Goal: Task Accomplishment & Management: Complete application form

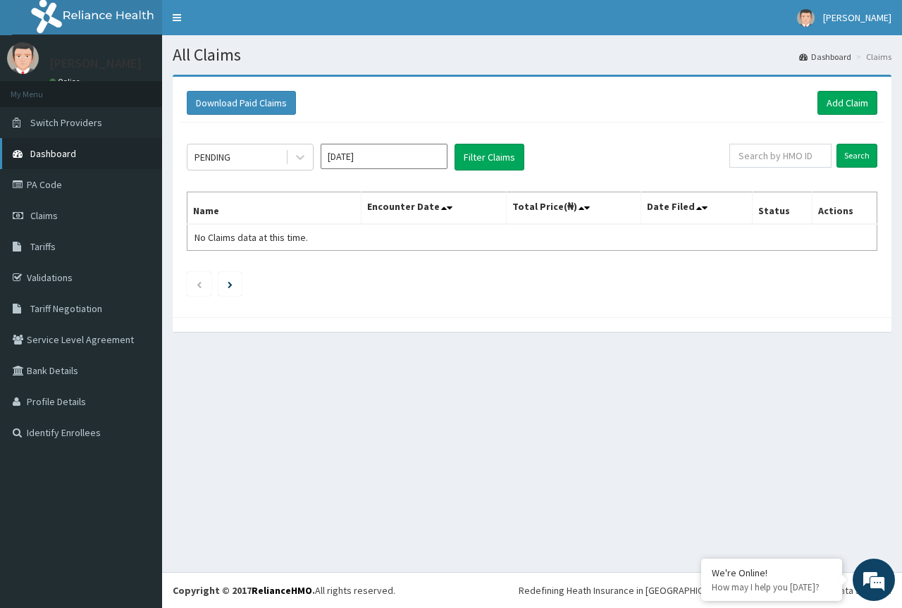
click at [50, 151] on span "Dashboard" at bounding box center [53, 153] width 46 height 13
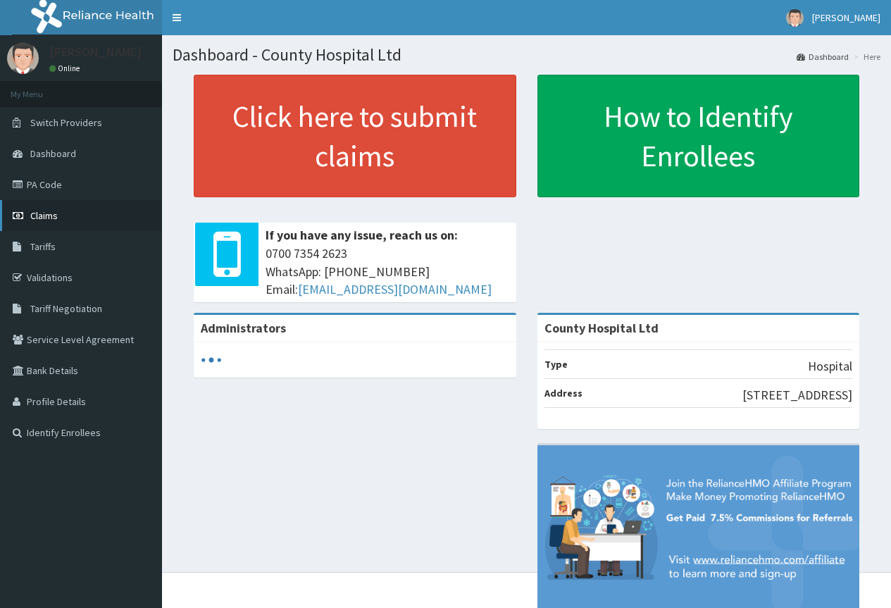
click at [36, 218] on span "Claims" at bounding box center [43, 215] width 27 height 13
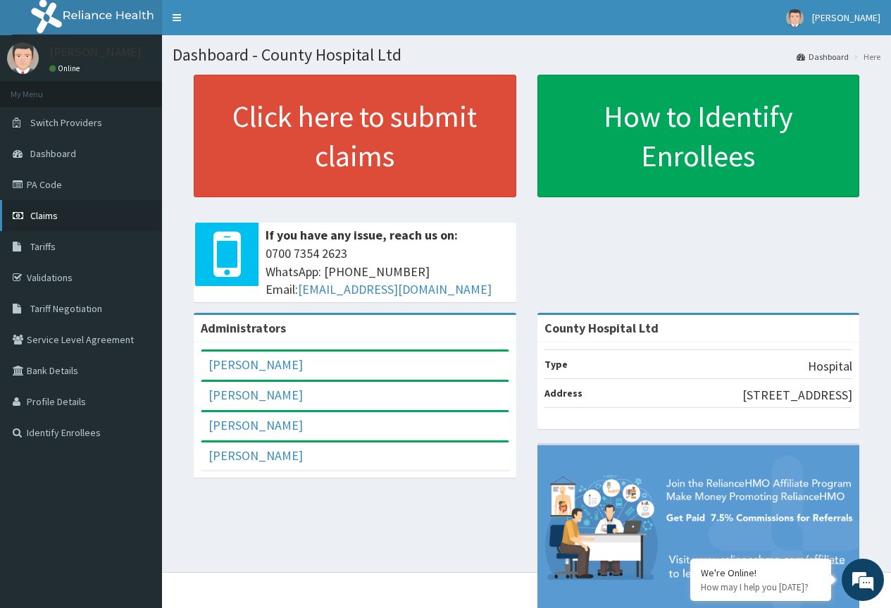
click at [33, 218] on span "Claims" at bounding box center [43, 215] width 27 height 13
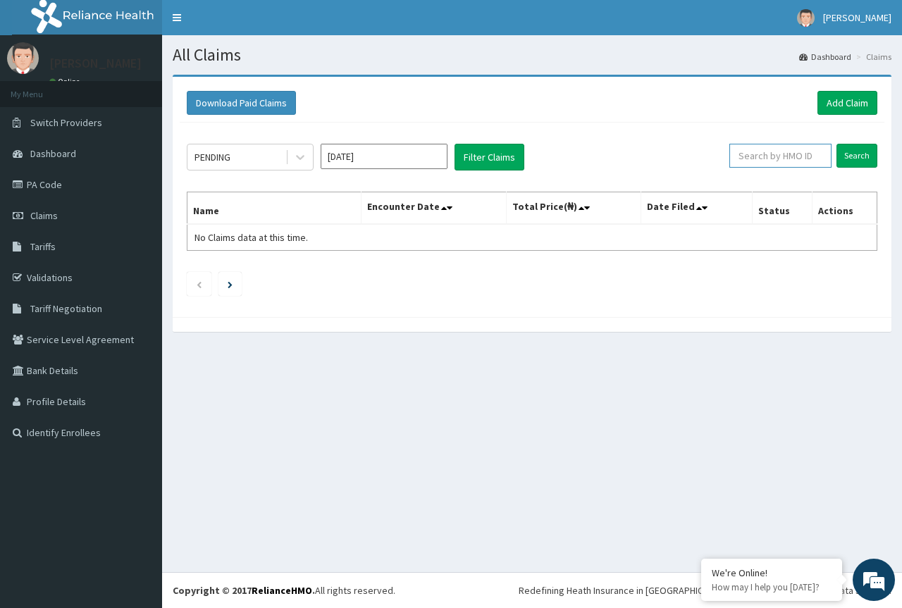
click at [774, 157] on input "text" at bounding box center [780, 156] width 102 height 24
paste input "08025570617"
click at [852, 159] on input "Search" at bounding box center [856, 156] width 41 height 24
drag, startPoint x: 797, startPoint y: 156, endPoint x: 711, endPoint y: 166, distance: 86.5
click at [711, 166] on div "PENDING Oct 2025 Filter Claims 08025570617 Search" at bounding box center [532, 157] width 691 height 27
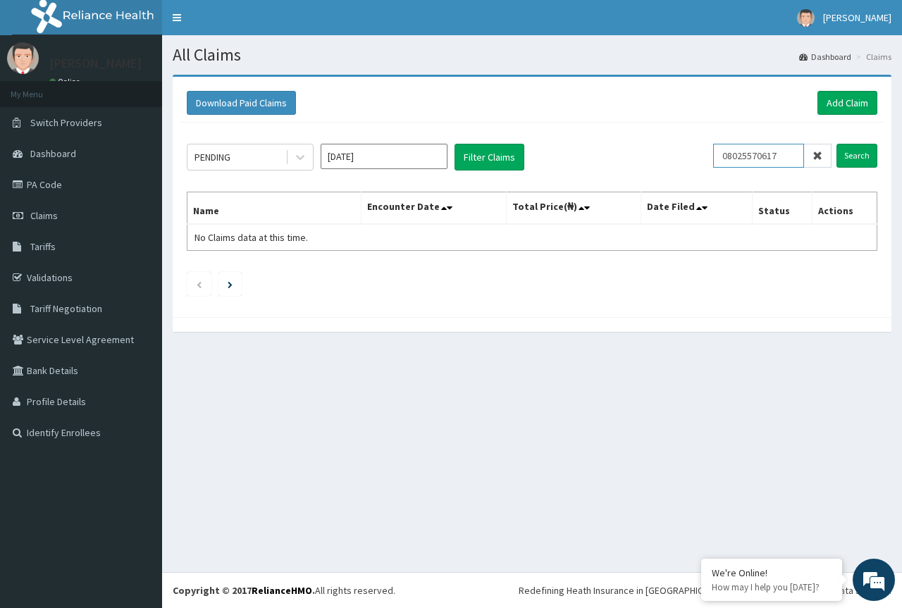
paste input "TMD/10009/A"
type input "TMD/10009/A"
click at [860, 160] on input "Search" at bounding box center [856, 156] width 41 height 24
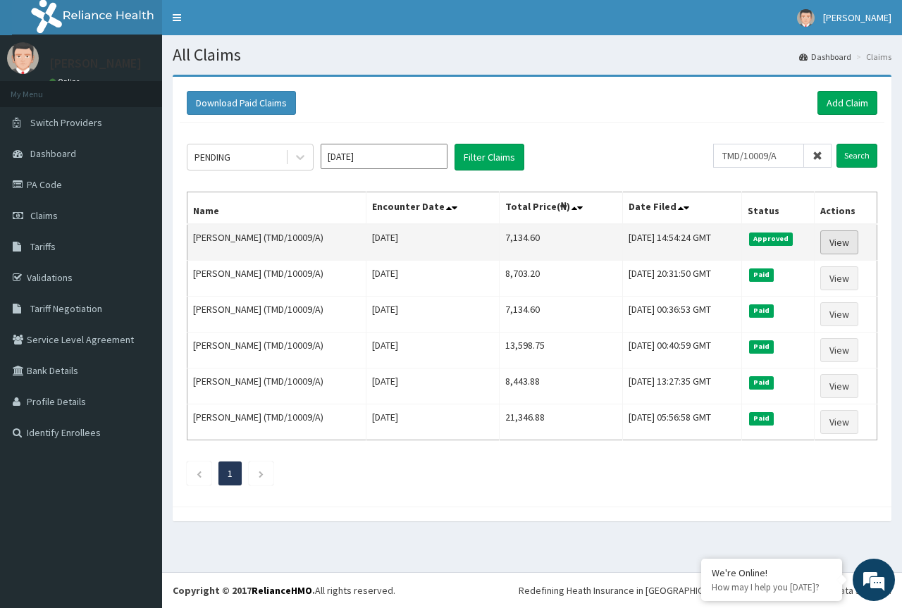
click at [843, 244] on link "View" at bounding box center [839, 242] width 38 height 24
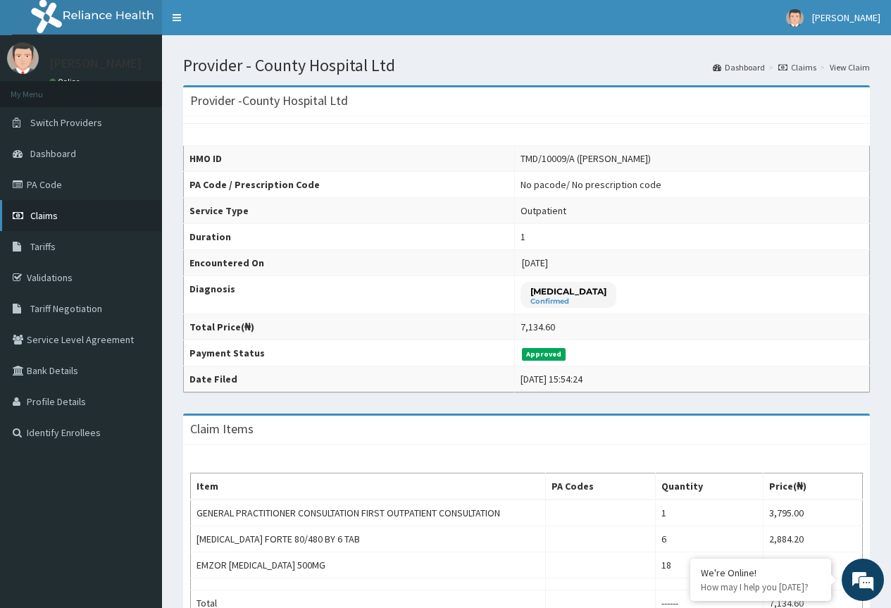
click at [33, 212] on span "Claims" at bounding box center [43, 215] width 27 height 13
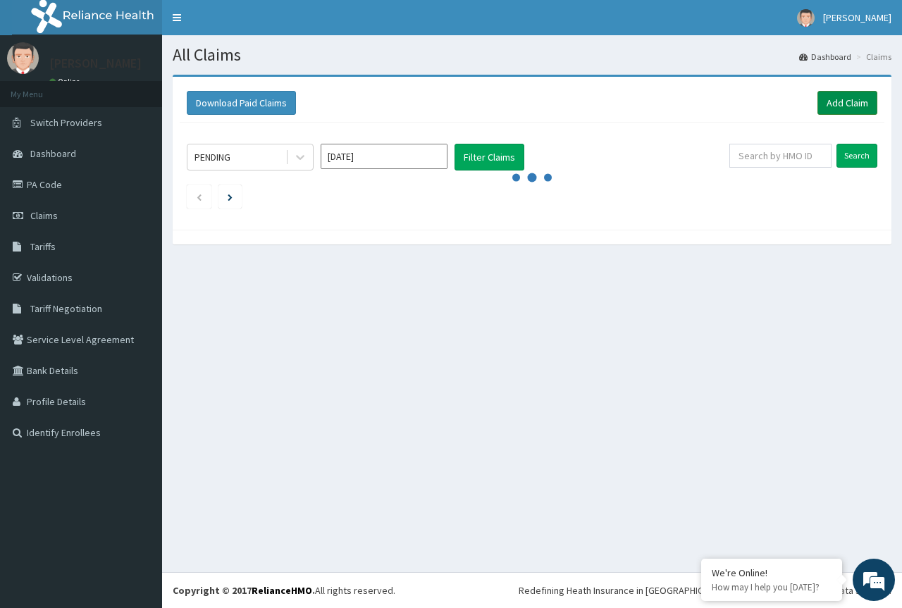
click at [841, 101] on link "Add Claim" at bounding box center [847, 103] width 60 height 24
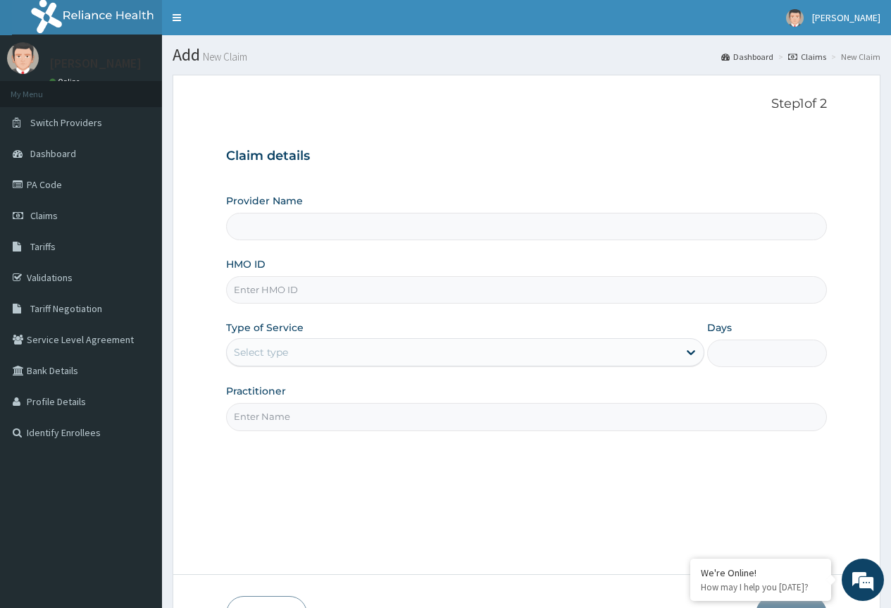
click at [247, 290] on input "HMO ID" at bounding box center [526, 289] width 601 height 27
type input "County Hospital Ltd"
paste input "TMD/10009/A"
type input "TMD/10009/A"
click at [281, 352] on div "Select type" at bounding box center [261, 352] width 54 height 14
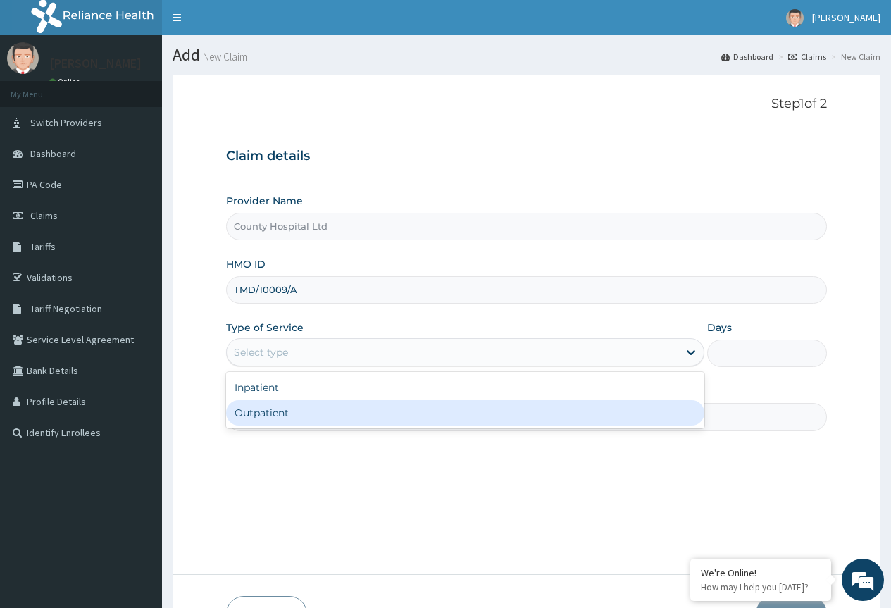
click at [292, 411] on div "Outpatient" at bounding box center [465, 412] width 478 height 25
type input "1"
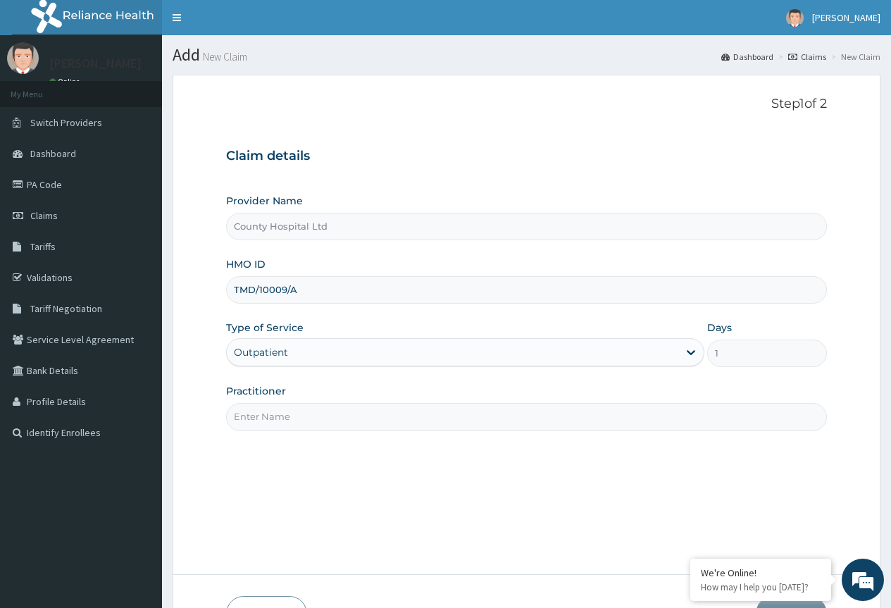
click at [297, 419] on input "Practitioner" at bounding box center [526, 416] width 601 height 27
type input "[PERSON_NAME]"
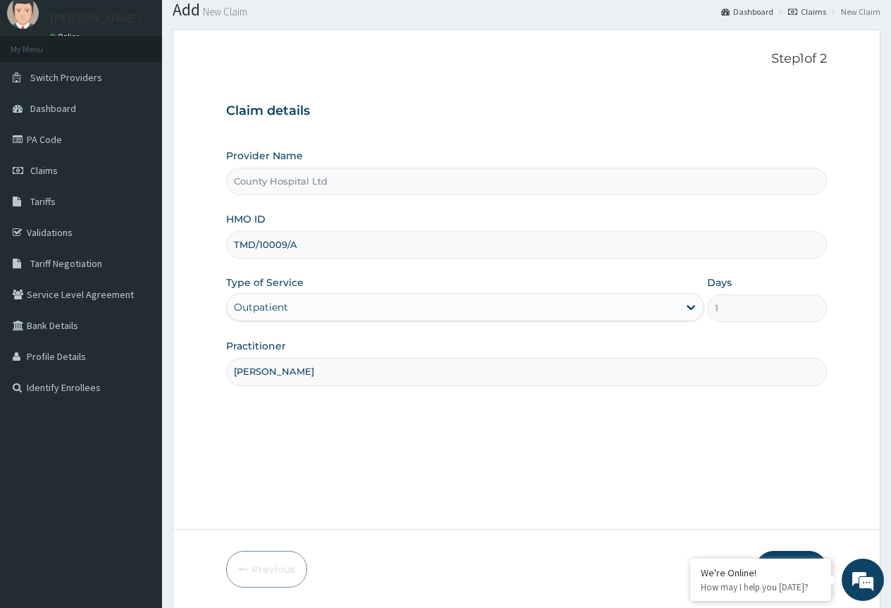
scroll to position [93, 0]
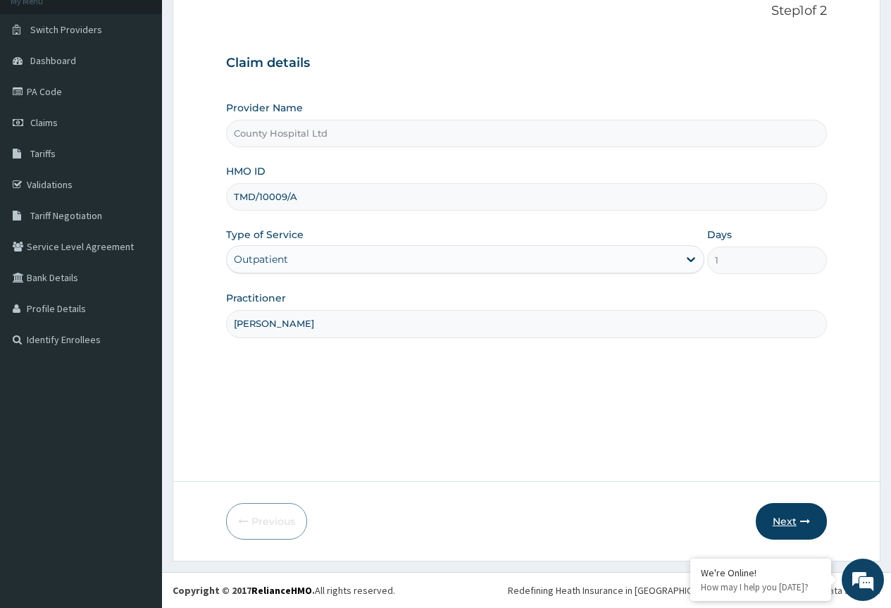
click at [777, 529] on button "Next" at bounding box center [791, 521] width 71 height 37
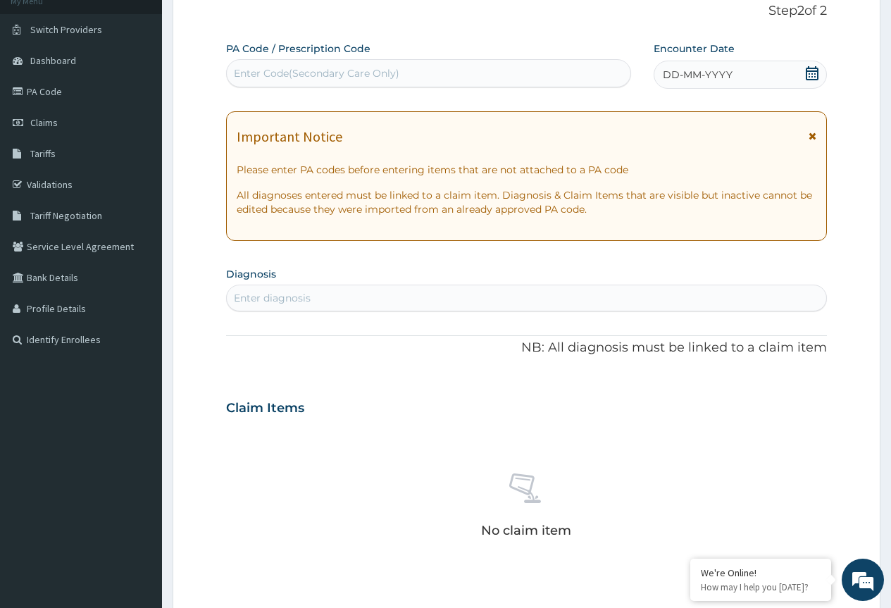
scroll to position [0, 0]
click at [814, 72] on icon at bounding box center [812, 73] width 14 height 14
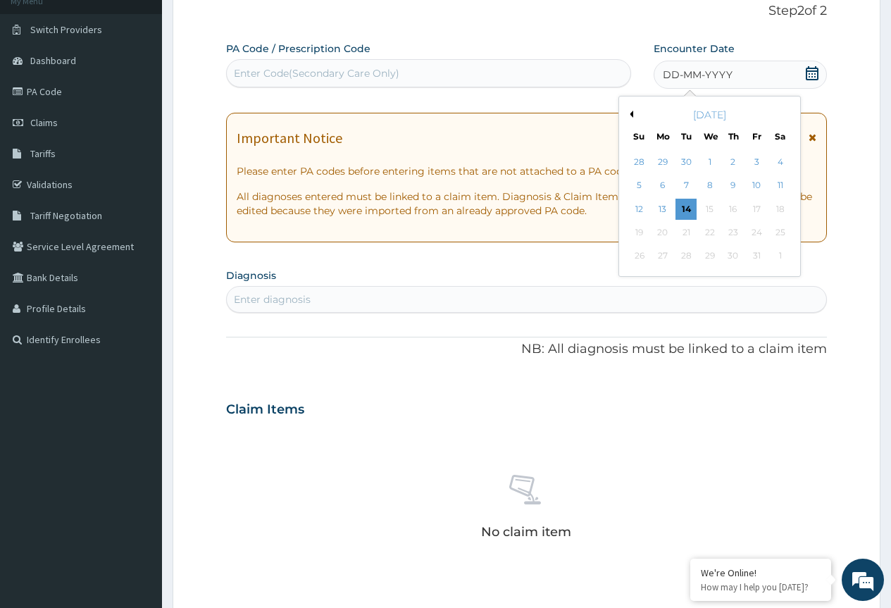
click at [630, 108] on div "[DATE]" at bounding box center [710, 115] width 170 height 14
click at [631, 113] on button "Previous Month" at bounding box center [629, 114] width 7 height 7
click at [712, 161] on div "3" at bounding box center [709, 161] width 21 height 21
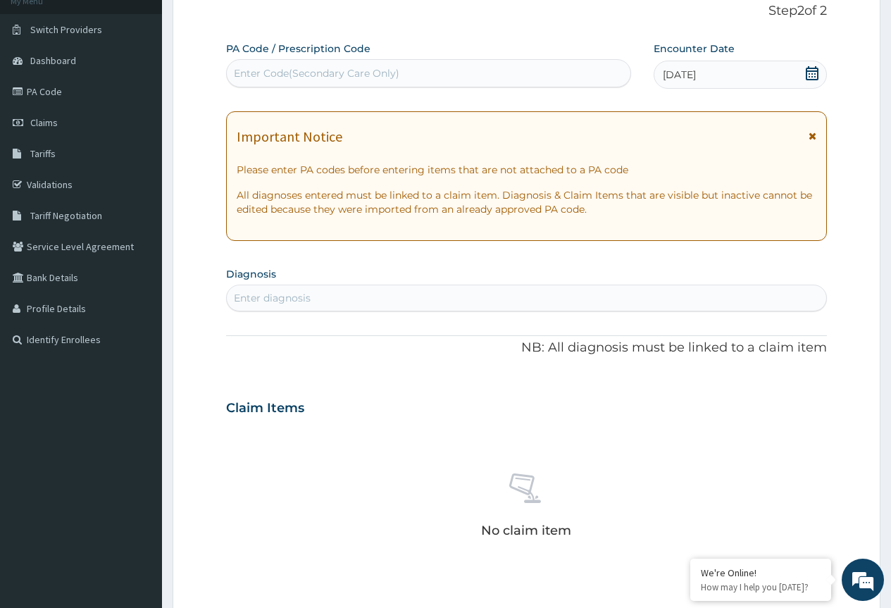
click at [310, 298] on div "Enter diagnosis" at bounding box center [272, 298] width 77 height 14
type input "MYALGIA"
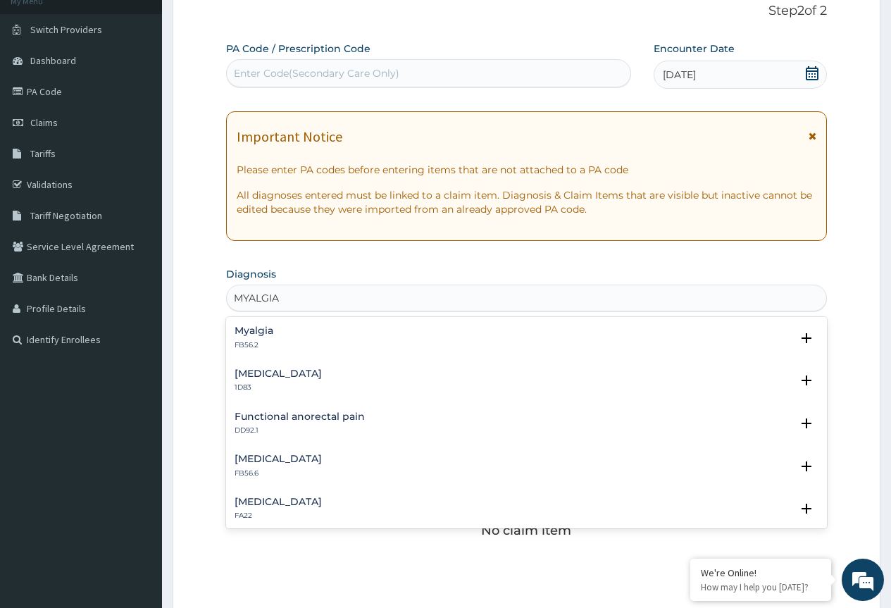
click at [270, 336] on h4 "Myalgia" at bounding box center [254, 331] width 39 height 11
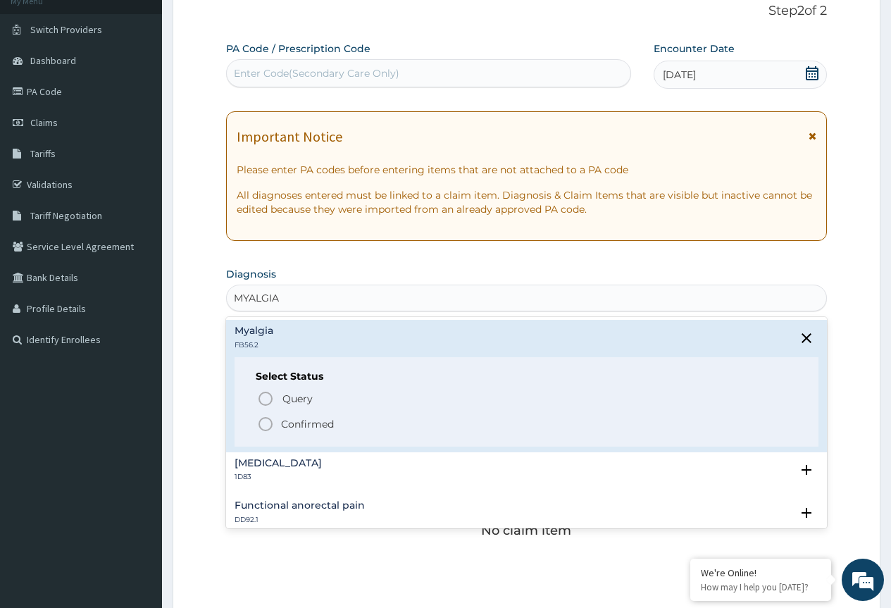
scroll to position [163, 0]
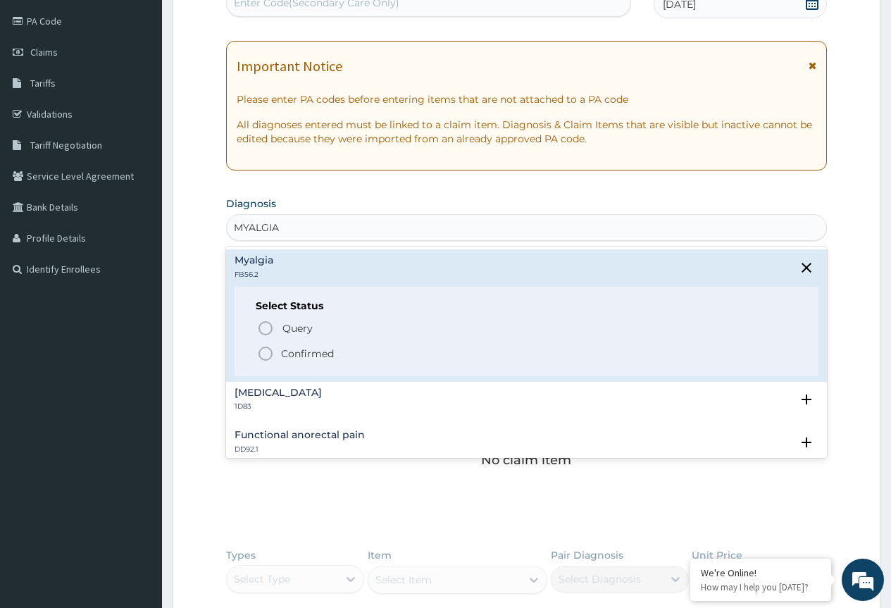
click at [264, 352] on icon "status option filled" at bounding box center [265, 353] width 17 height 17
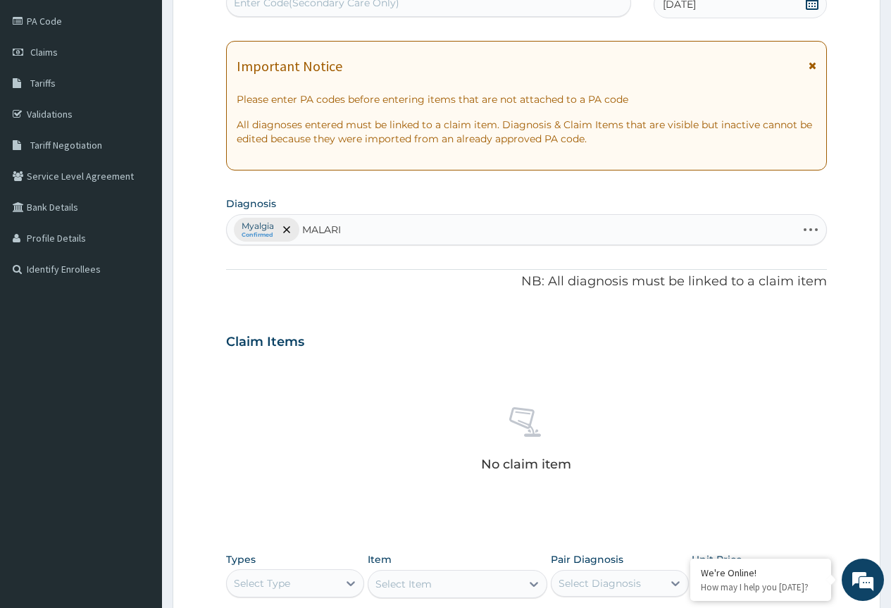
type input "[MEDICAL_DATA]"
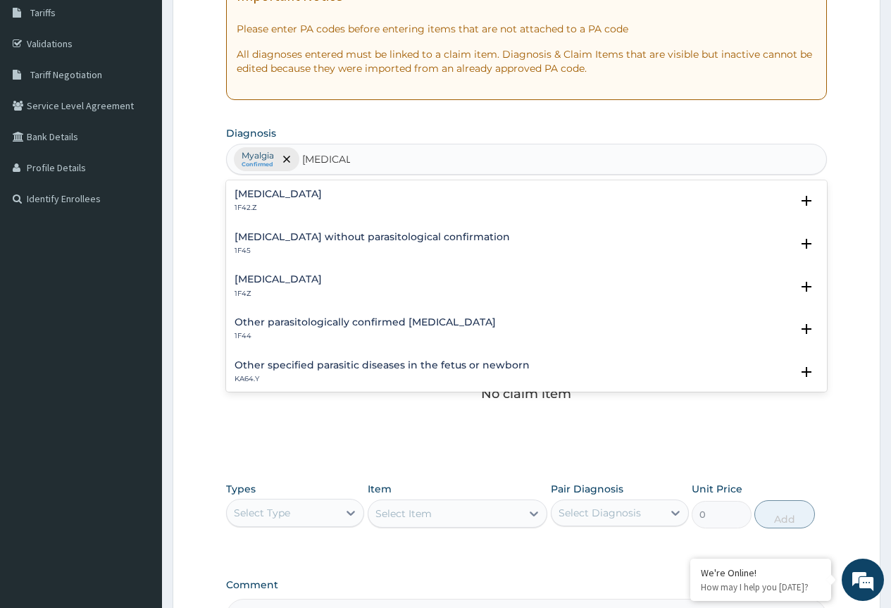
click at [280, 279] on h4 "[MEDICAL_DATA]" at bounding box center [278, 279] width 87 height 11
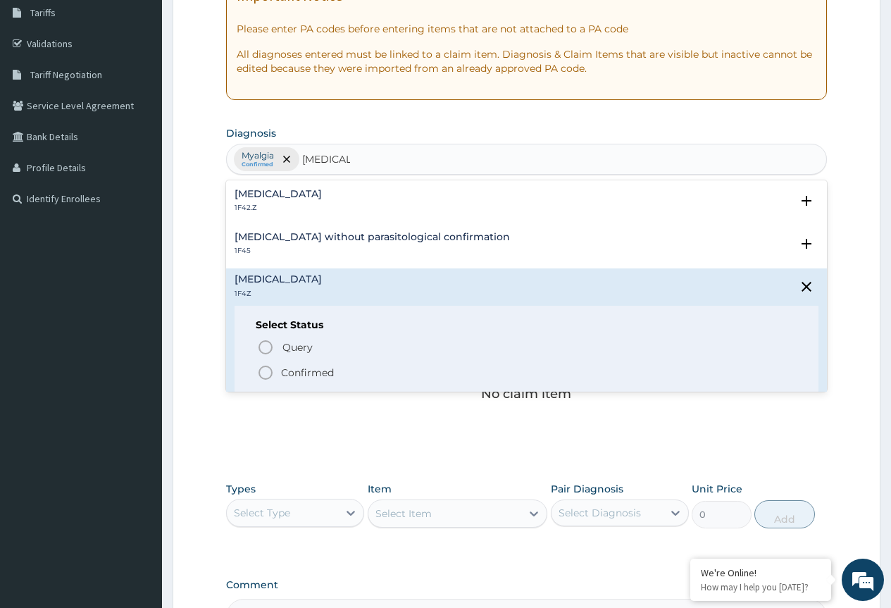
click at [263, 372] on icon "status option filled" at bounding box center [265, 372] width 17 height 17
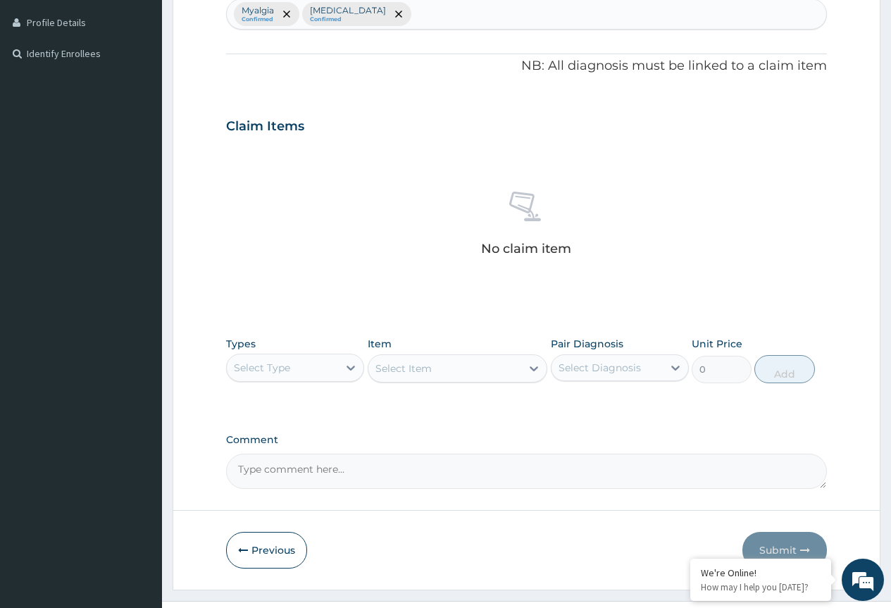
scroll to position [408, 0]
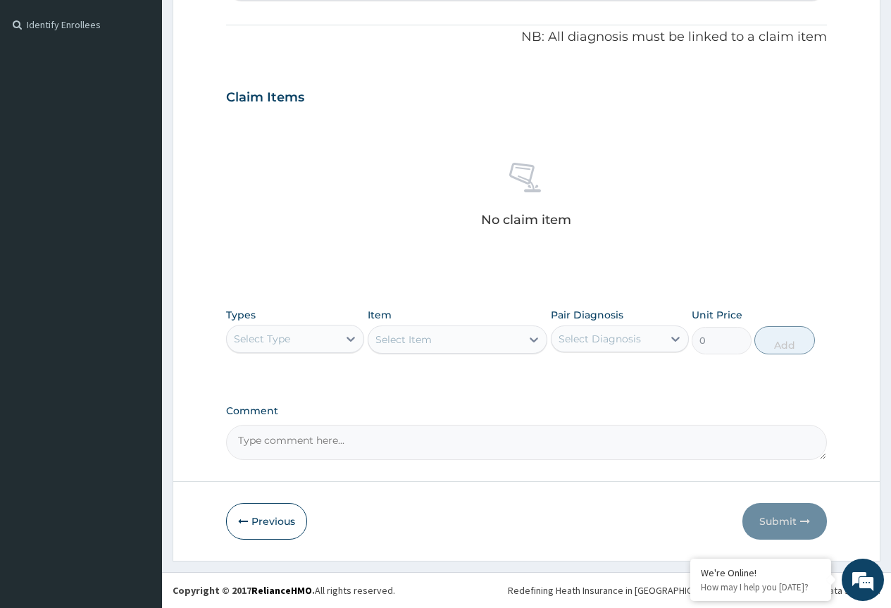
click at [291, 337] on div "Select Type" at bounding box center [282, 339] width 111 height 23
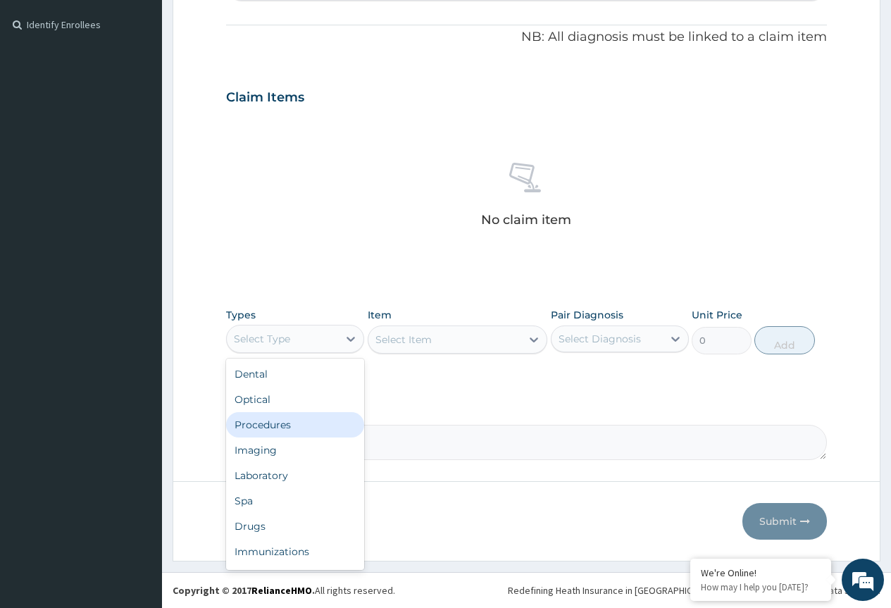
click at [304, 433] on div "Procedures" at bounding box center [295, 424] width 138 height 25
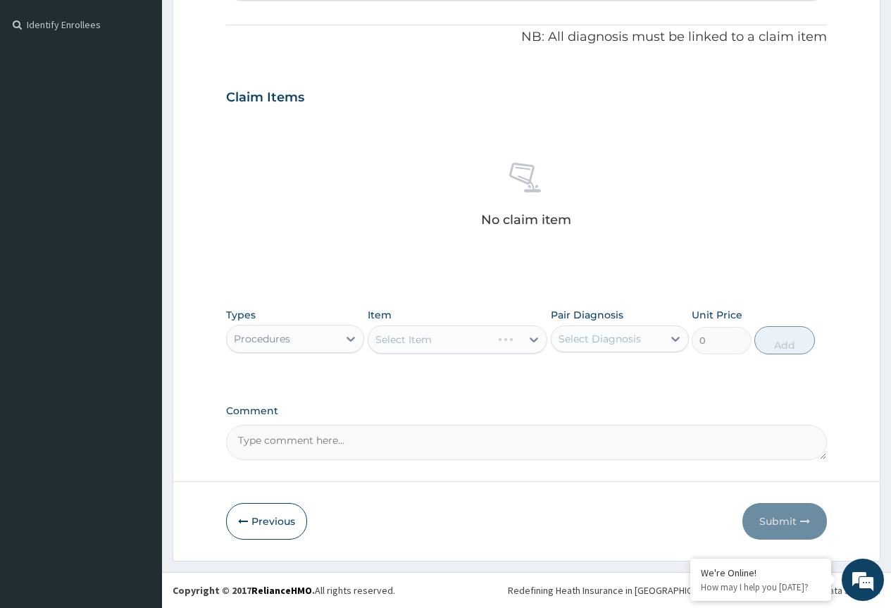
click at [422, 340] on div "Select Item" at bounding box center [458, 340] width 180 height 28
click at [452, 340] on div "Select Item" at bounding box center [458, 340] width 180 height 28
click at [485, 349] on div "Select Item" at bounding box center [458, 340] width 180 height 28
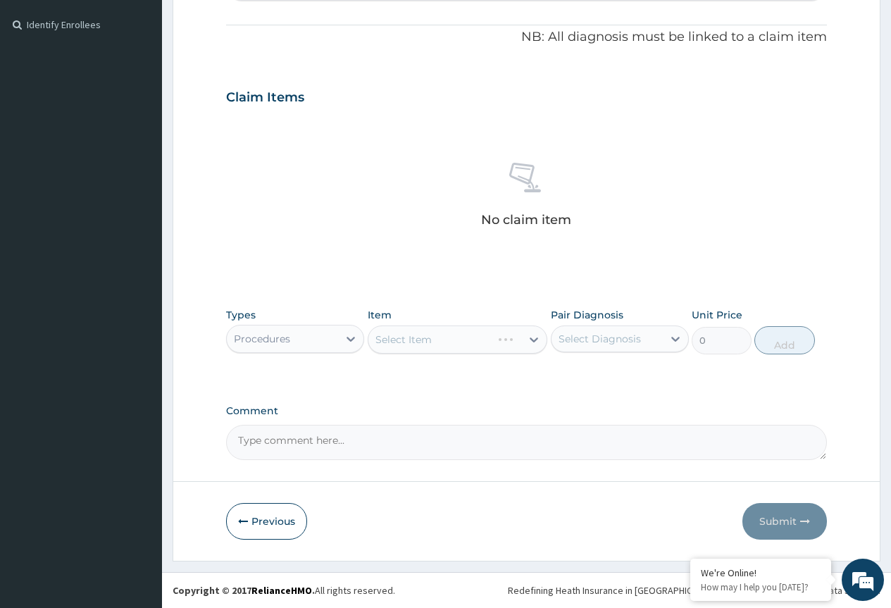
click at [531, 344] on div "Select Item" at bounding box center [458, 340] width 180 height 28
click at [531, 341] on div "Select Item" at bounding box center [458, 340] width 180 height 28
click at [531, 337] on div "Select Item" at bounding box center [458, 340] width 180 height 28
click at [512, 340] on div "Select Item" at bounding box center [458, 340] width 180 height 28
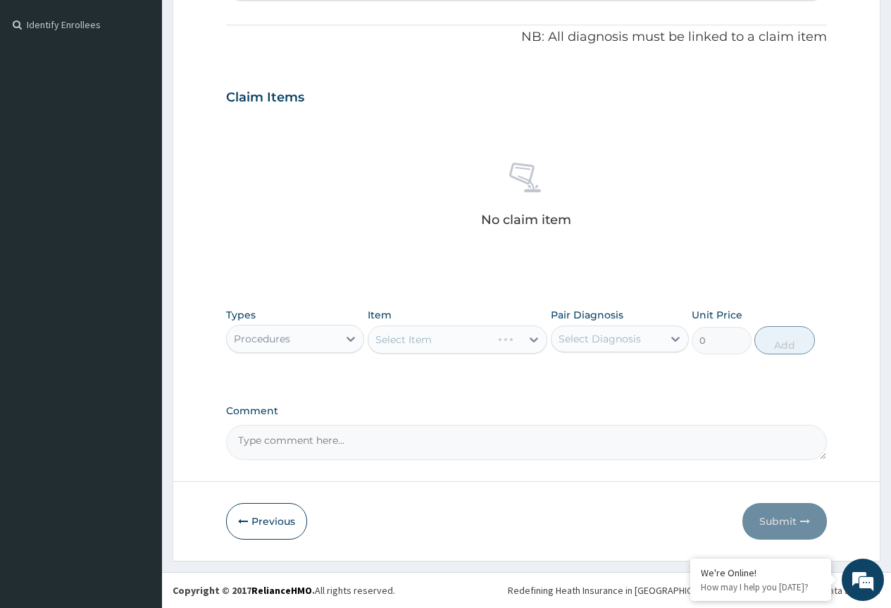
drag, startPoint x: 412, startPoint y: 340, endPoint x: 434, endPoint y: 347, distance: 22.7
click at [412, 340] on div "Select Item" at bounding box center [458, 340] width 180 height 28
click at [536, 340] on div "Select Item" at bounding box center [458, 340] width 180 height 28
click at [536, 339] on div "Select Item" at bounding box center [458, 340] width 180 height 28
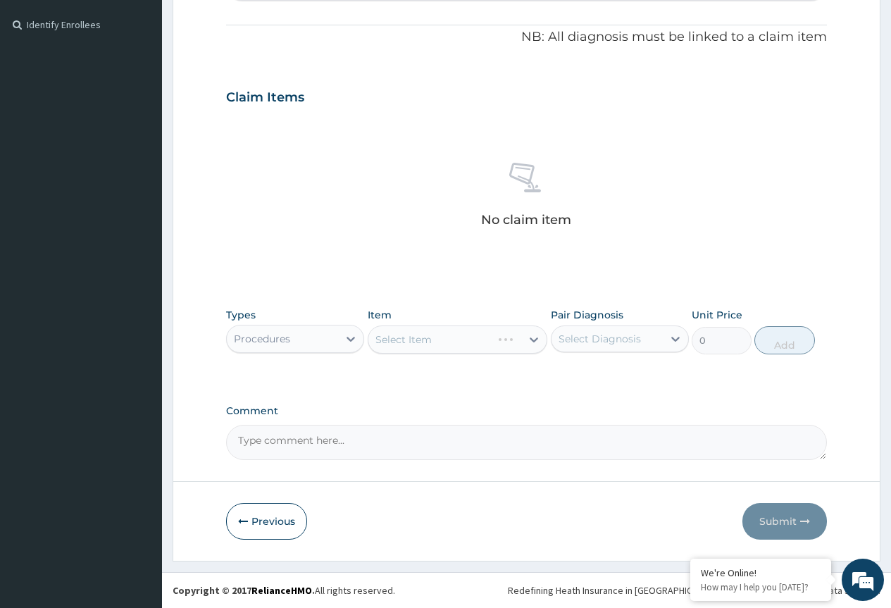
click at [533, 340] on div "Select Item" at bounding box center [458, 340] width 180 height 28
click at [533, 339] on div "Select Item" at bounding box center [458, 340] width 180 height 28
click at [451, 345] on div "Select Item" at bounding box center [458, 340] width 180 height 28
click at [524, 336] on div "Select Item" at bounding box center [458, 340] width 180 height 28
click at [530, 338] on div "Select Item" at bounding box center [458, 340] width 180 height 28
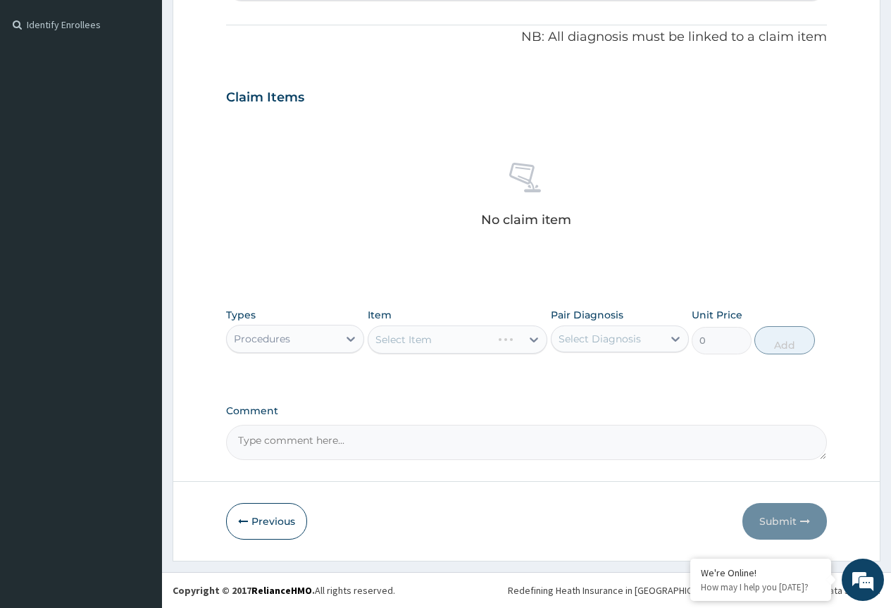
click at [530, 338] on div "Select Item" at bounding box center [458, 340] width 180 height 28
click at [535, 338] on div "Select Item" at bounding box center [458, 340] width 180 height 28
click at [509, 339] on div "Select Item" at bounding box center [458, 340] width 180 height 28
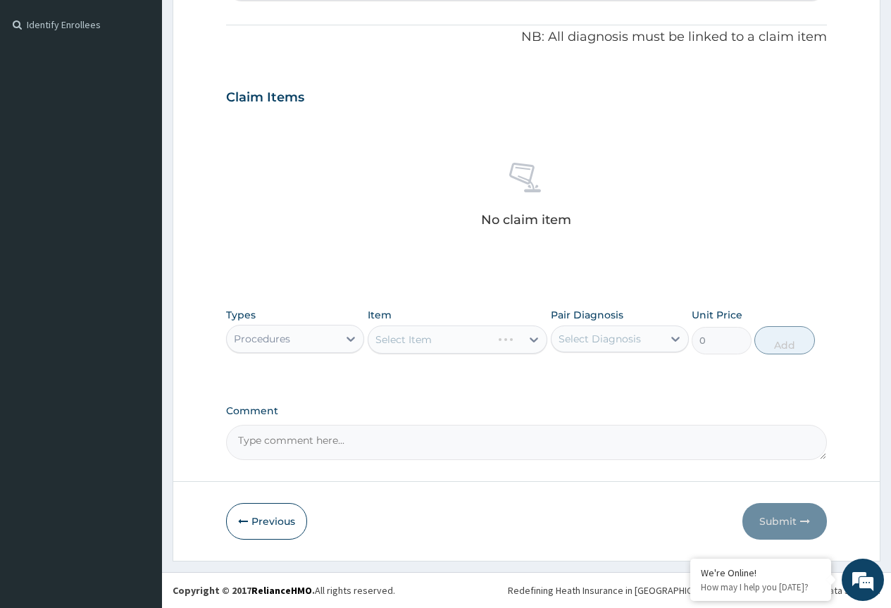
click at [449, 333] on div "Select Item" at bounding box center [458, 340] width 180 height 28
click at [449, 333] on div "Select Item" at bounding box center [446, 339] width 154 height 23
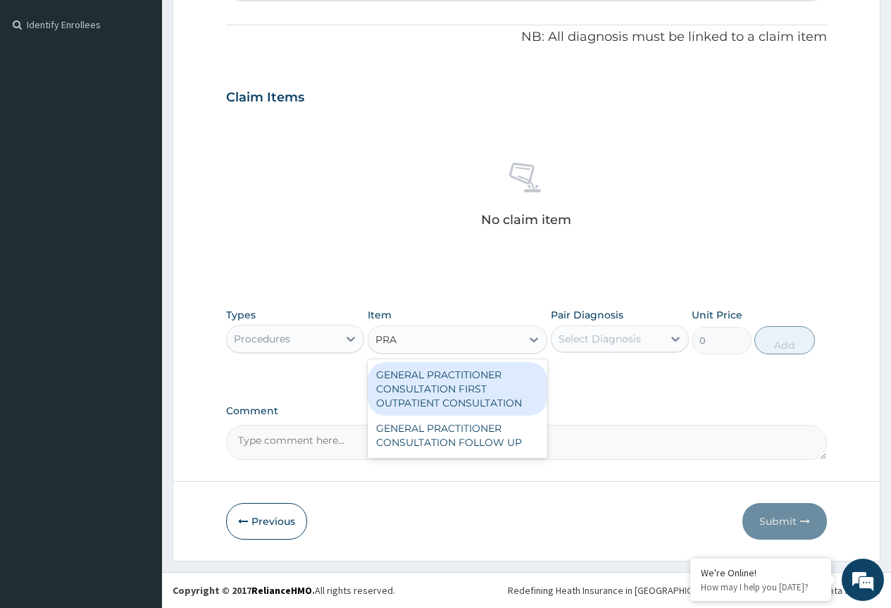
type input "PRAC"
click at [461, 392] on div "GENERAL PRACTITIONER CONSULTATION FIRST OUTPATIENT CONSULTATION" at bounding box center [458, 389] width 180 height 54
type input "3795"
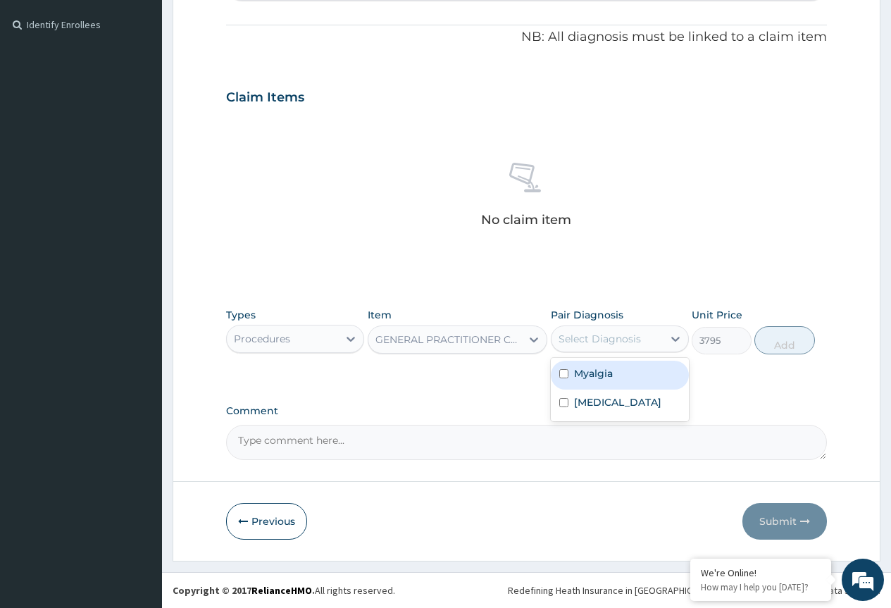
click at [578, 330] on div "Select Diagnosis" at bounding box center [607, 339] width 111 height 23
click at [605, 377] on label "Myalgia" at bounding box center [593, 373] width 39 height 14
checkbox input "true"
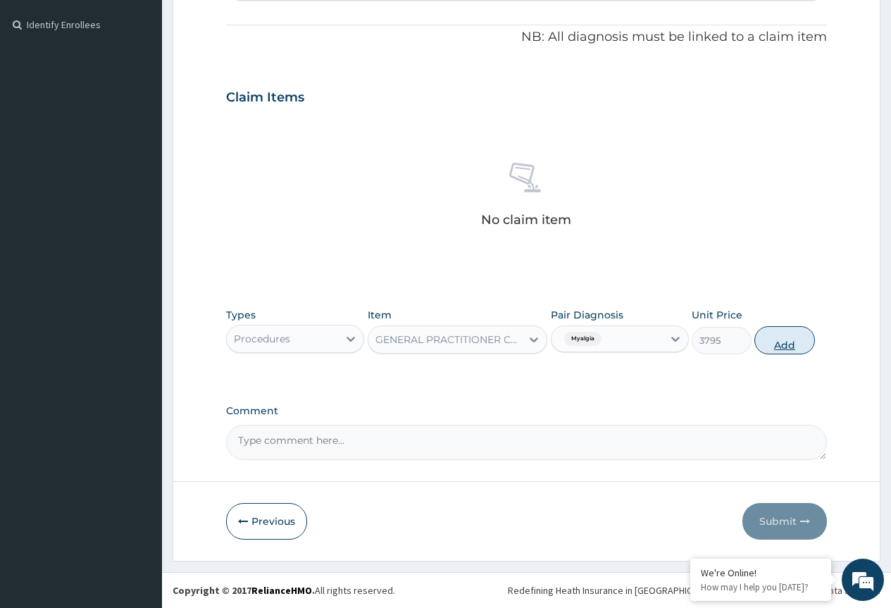
click at [775, 343] on button "Add" at bounding box center [785, 340] width 60 height 28
type input "0"
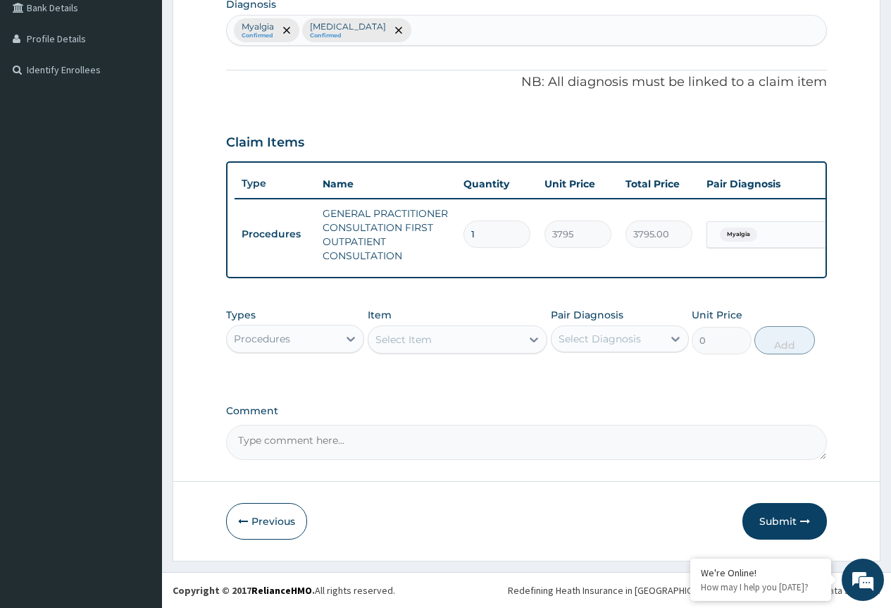
click at [295, 341] on div "Procedures" at bounding box center [282, 339] width 111 height 23
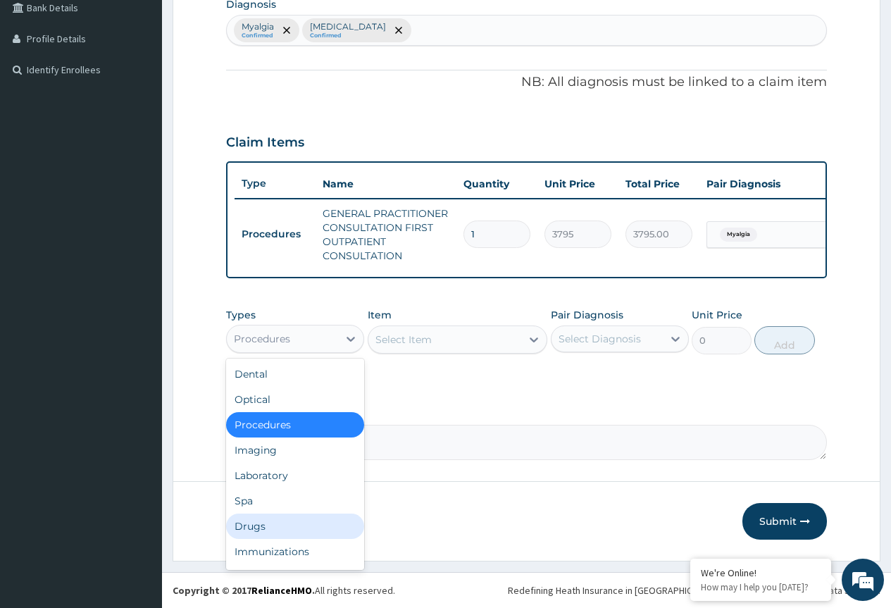
click at [271, 531] on div "Drugs" at bounding box center [295, 526] width 138 height 25
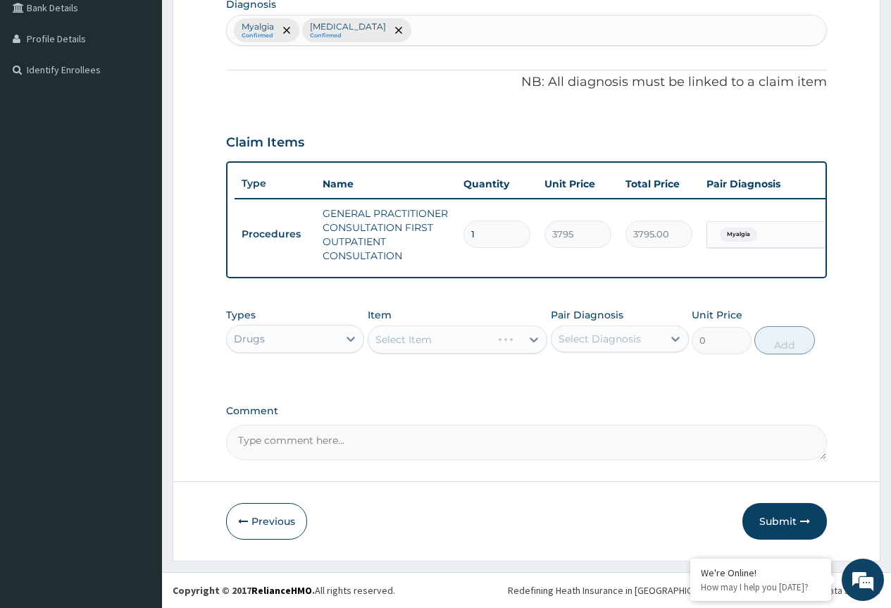
click at [414, 335] on div "Select Item" at bounding box center [458, 340] width 180 height 28
click at [416, 335] on div "Select Item" at bounding box center [458, 340] width 180 height 28
click at [459, 338] on div "Select Item" at bounding box center [458, 340] width 180 height 28
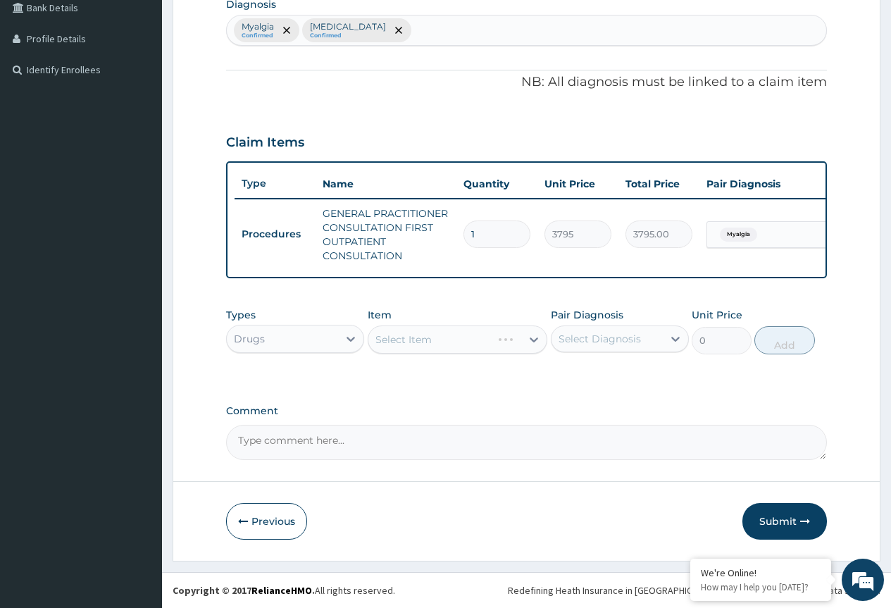
click at [506, 335] on div "Select Item" at bounding box center [458, 340] width 180 height 28
click at [509, 335] on div "Select Item" at bounding box center [458, 340] width 180 height 28
click at [524, 345] on div "Select Item" at bounding box center [458, 340] width 180 height 28
click at [529, 340] on div "Select Item" at bounding box center [458, 340] width 180 height 28
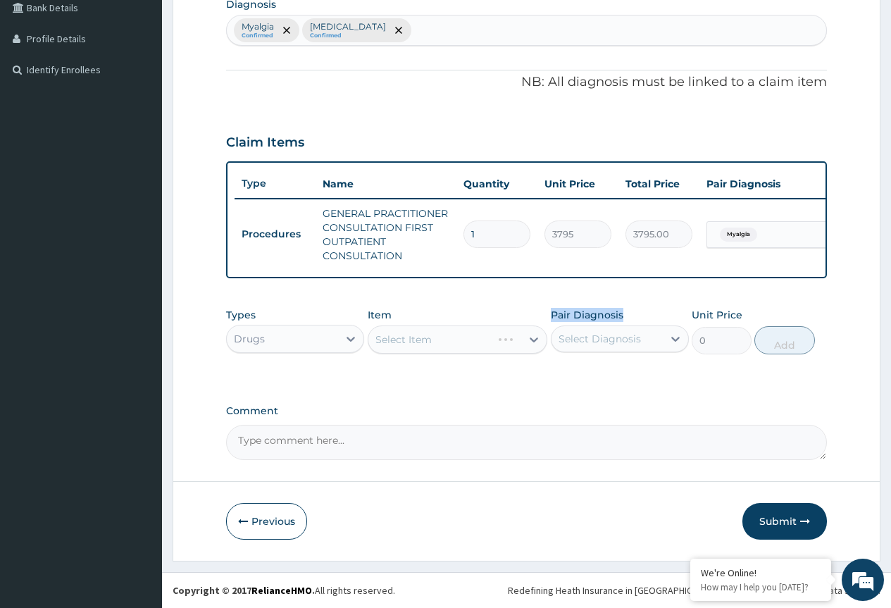
click at [529, 340] on div "Select Item" at bounding box center [458, 340] width 180 height 28
click at [505, 338] on div "Select Item" at bounding box center [458, 340] width 180 height 28
click at [482, 343] on div "Select Item" at bounding box center [458, 340] width 180 height 28
click at [398, 342] on div "Select Item" at bounding box center [458, 340] width 180 height 28
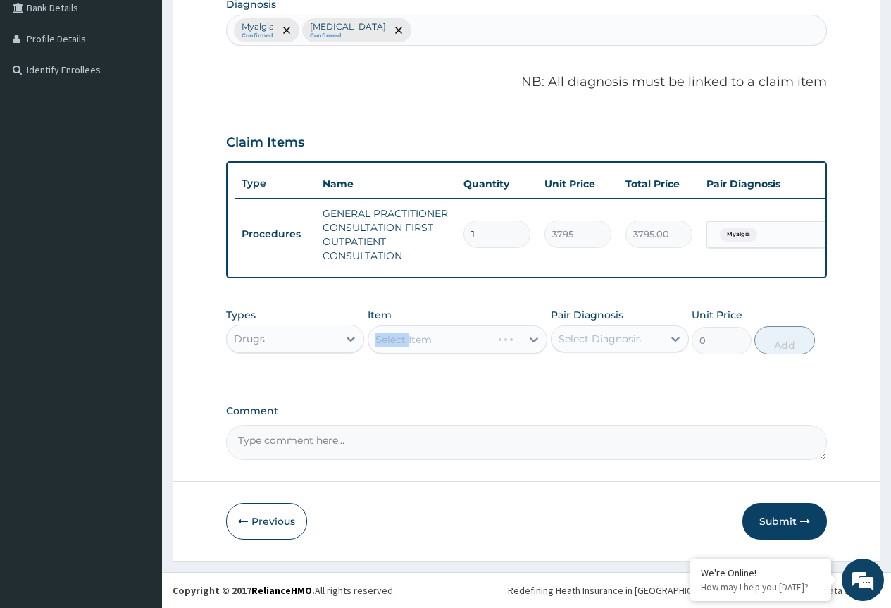
click at [398, 342] on div "Select Item" at bounding box center [458, 340] width 180 height 28
click at [398, 341] on div "Select Item" at bounding box center [458, 340] width 180 height 28
click at [443, 335] on div "Select Item" at bounding box center [458, 340] width 180 height 28
click at [459, 342] on div "Select Item" at bounding box center [458, 340] width 180 height 28
click at [492, 344] on div "Select Item" at bounding box center [458, 340] width 180 height 28
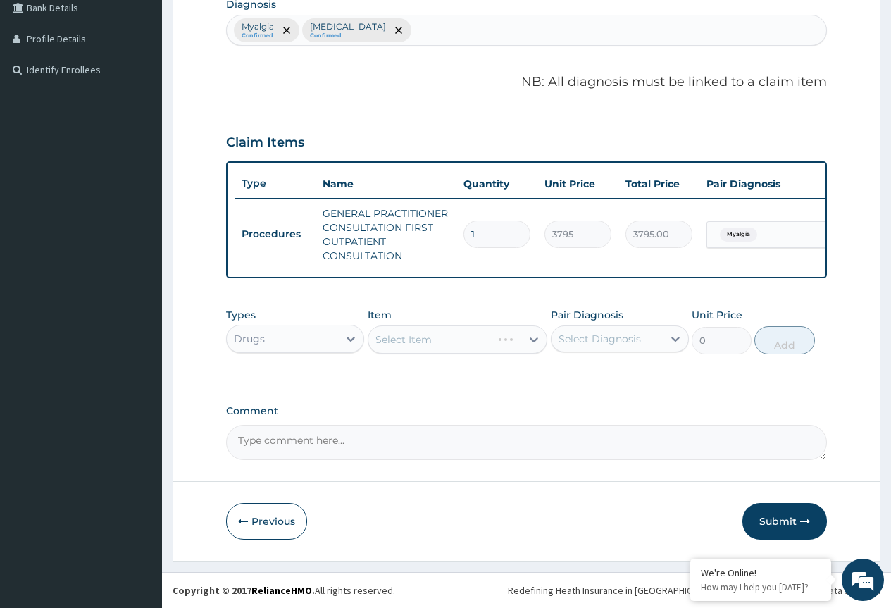
click at [526, 341] on div "Select Item" at bounding box center [458, 340] width 180 height 28
click at [528, 340] on div "Select Item" at bounding box center [458, 340] width 180 height 28
click at [395, 338] on div "Select Item" at bounding box center [458, 340] width 180 height 28
click at [418, 338] on div "Select Item" at bounding box center [458, 340] width 180 height 28
click at [533, 340] on div "Select Item" at bounding box center [458, 340] width 180 height 28
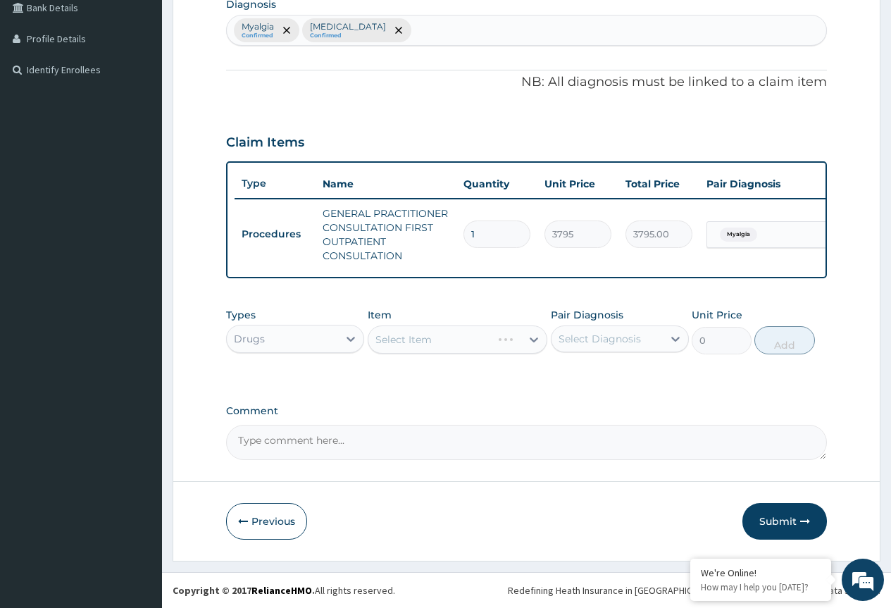
click at [450, 335] on div "Select Item" at bounding box center [458, 340] width 180 height 28
click at [383, 340] on div "Select Item" at bounding box center [458, 340] width 180 height 28
click at [528, 336] on div "Select Item" at bounding box center [458, 340] width 180 height 28
click at [533, 338] on div "Select Item" at bounding box center [458, 340] width 180 height 28
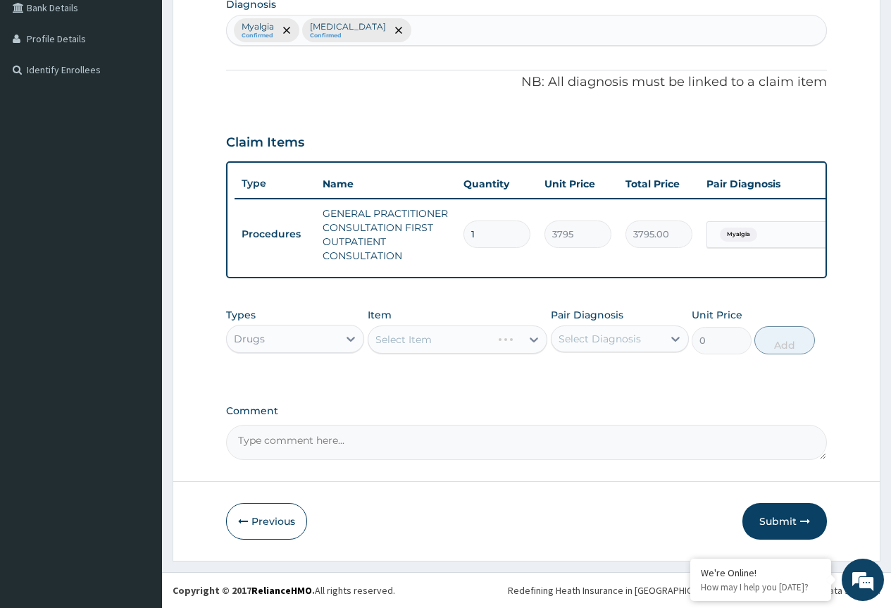
click at [536, 343] on div "Select Item" at bounding box center [458, 340] width 180 height 28
click at [532, 341] on div "Select Item" at bounding box center [458, 340] width 180 height 28
click at [471, 333] on div "Select Item" at bounding box center [458, 340] width 180 height 28
click at [533, 342] on div "Select Item" at bounding box center [458, 340] width 180 height 28
click at [440, 340] on div "Select Item" at bounding box center [458, 340] width 180 height 28
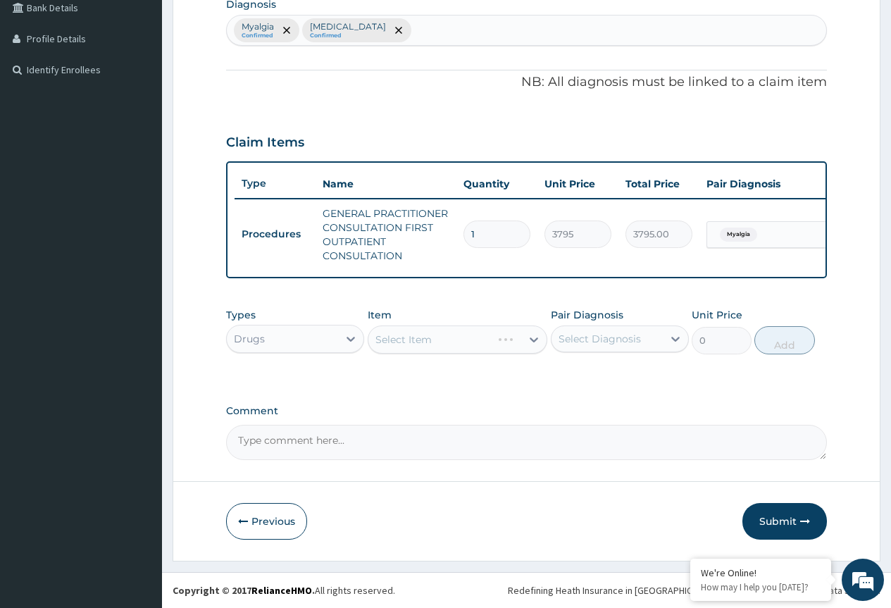
click at [396, 341] on div "Select Item" at bounding box center [458, 340] width 180 height 28
click at [428, 338] on div "Select Item" at bounding box center [458, 340] width 180 height 28
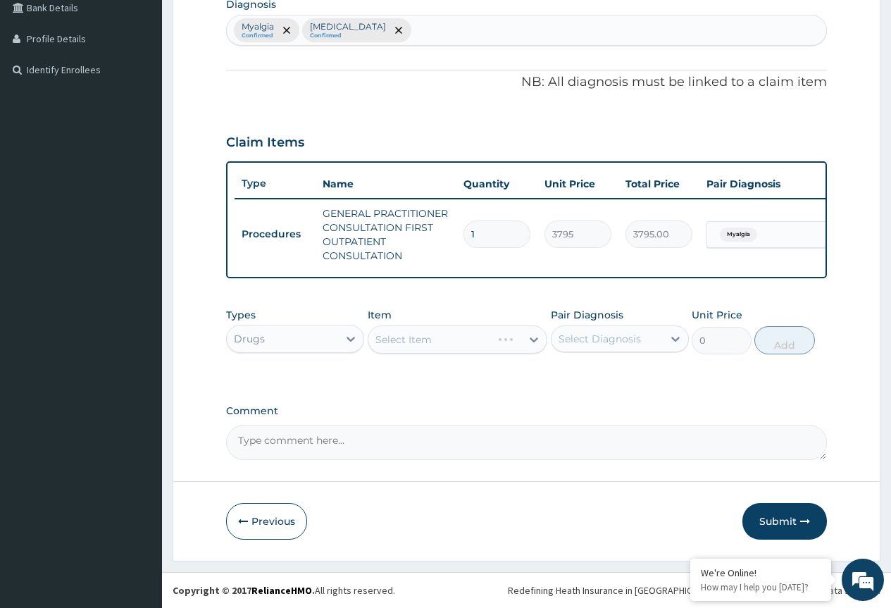
click at [528, 337] on div "Select Item" at bounding box center [458, 340] width 180 height 28
click at [490, 344] on div "Select Item" at bounding box center [458, 340] width 180 height 28
click at [434, 332] on div "Select Item" at bounding box center [458, 340] width 180 height 28
click at [413, 336] on div "Select Item" at bounding box center [458, 340] width 180 height 28
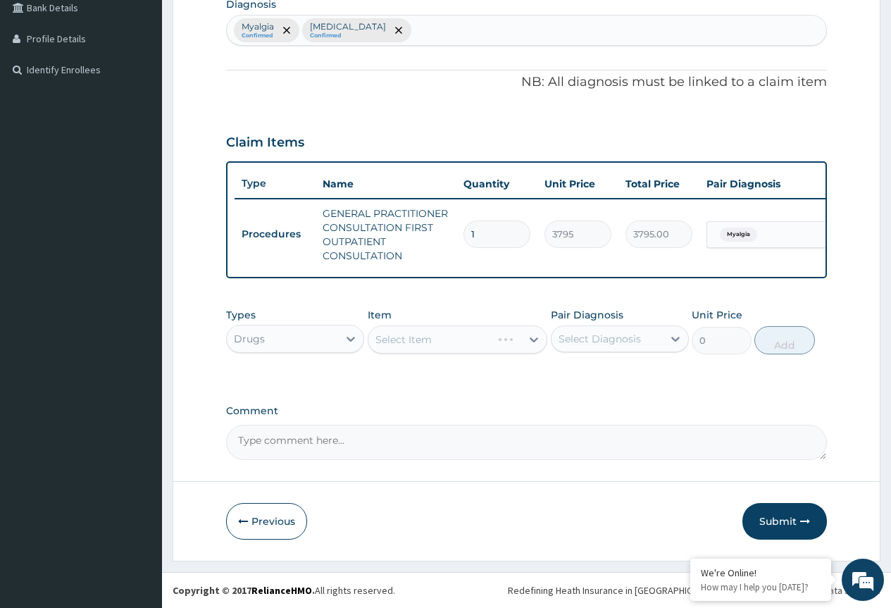
click at [421, 339] on div "Select Item" at bounding box center [458, 340] width 180 height 28
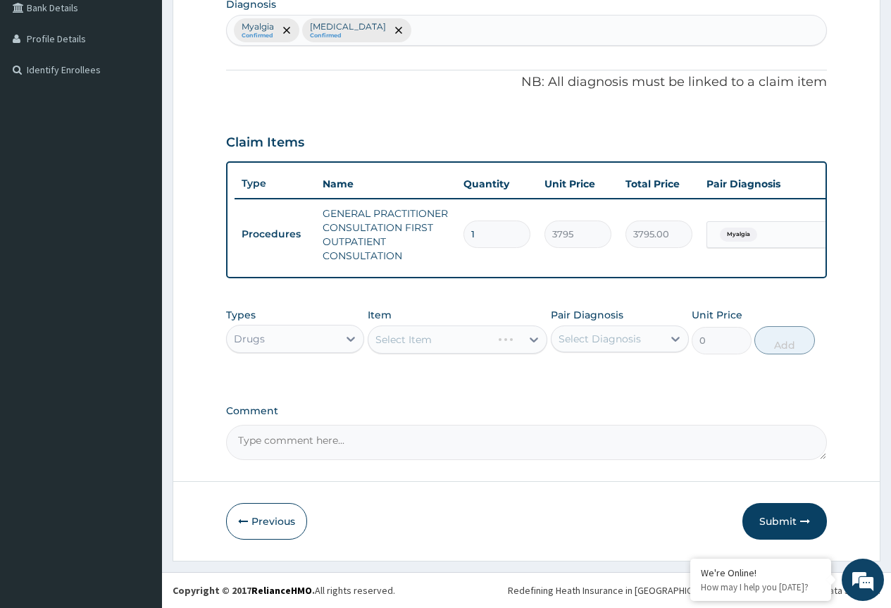
click at [390, 340] on div "Select Item" at bounding box center [458, 340] width 180 height 28
click at [536, 340] on div "Select Item" at bounding box center [458, 340] width 180 height 28
click at [530, 340] on div "Select Item" at bounding box center [458, 340] width 180 height 28
click at [413, 337] on div "Select Item" at bounding box center [458, 340] width 180 height 28
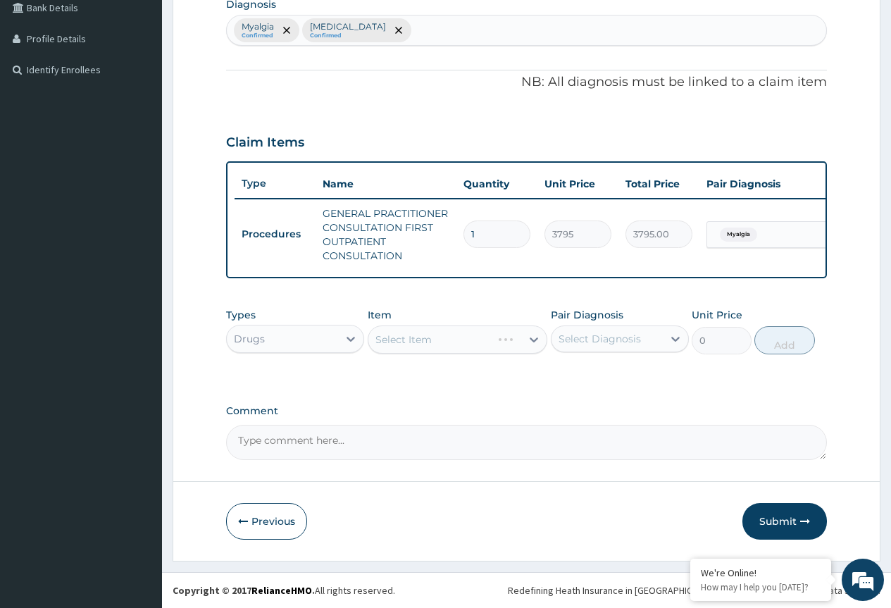
click at [457, 344] on div "Select Item" at bounding box center [458, 340] width 180 height 28
click at [534, 336] on div "Select Item" at bounding box center [458, 340] width 180 height 28
click at [526, 338] on div "Select Item" at bounding box center [458, 340] width 180 height 28
click at [402, 340] on div "Select Item" at bounding box center [458, 340] width 180 height 28
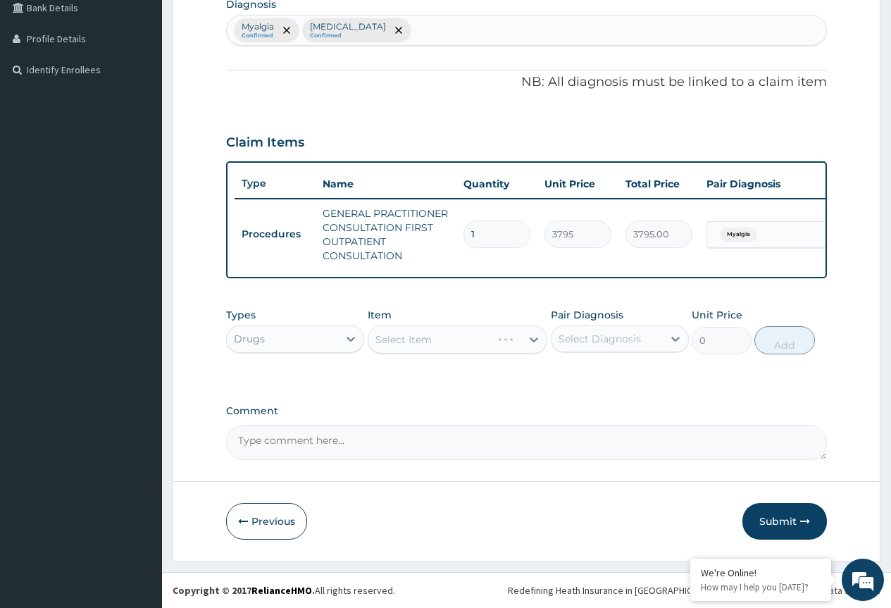
click at [402, 340] on div "Select Item" at bounding box center [458, 340] width 180 height 28
click at [423, 341] on div "Select Item" at bounding box center [458, 340] width 180 height 28
click at [429, 340] on div "Select Item" at bounding box center [458, 340] width 180 height 28
click at [528, 340] on div "Select Item" at bounding box center [458, 340] width 180 height 28
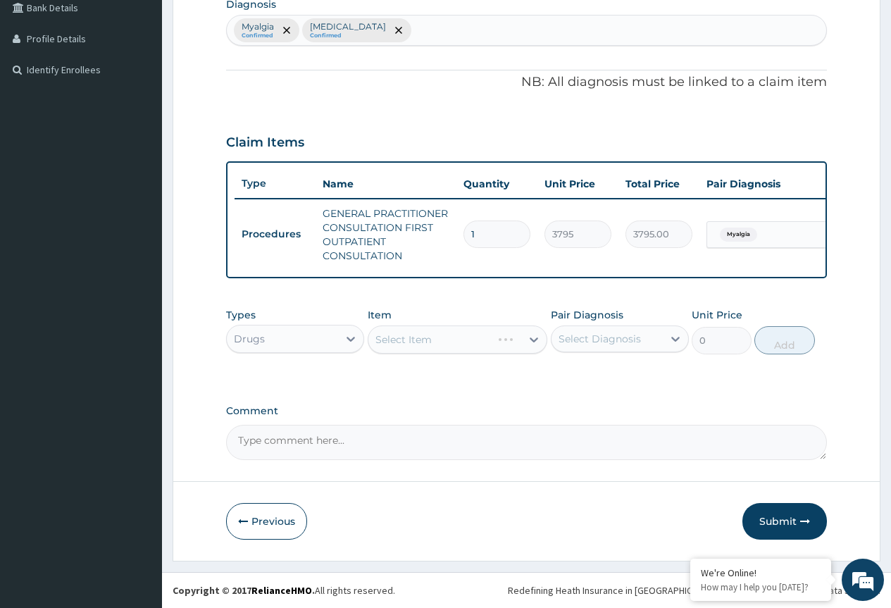
click at [403, 340] on div "Select Item" at bounding box center [458, 340] width 180 height 28
click at [532, 338] on div "Select Item" at bounding box center [458, 340] width 180 height 28
click at [530, 339] on div "Select Item" at bounding box center [458, 340] width 180 height 28
click at [423, 344] on div "Select Item" at bounding box center [458, 340] width 180 height 28
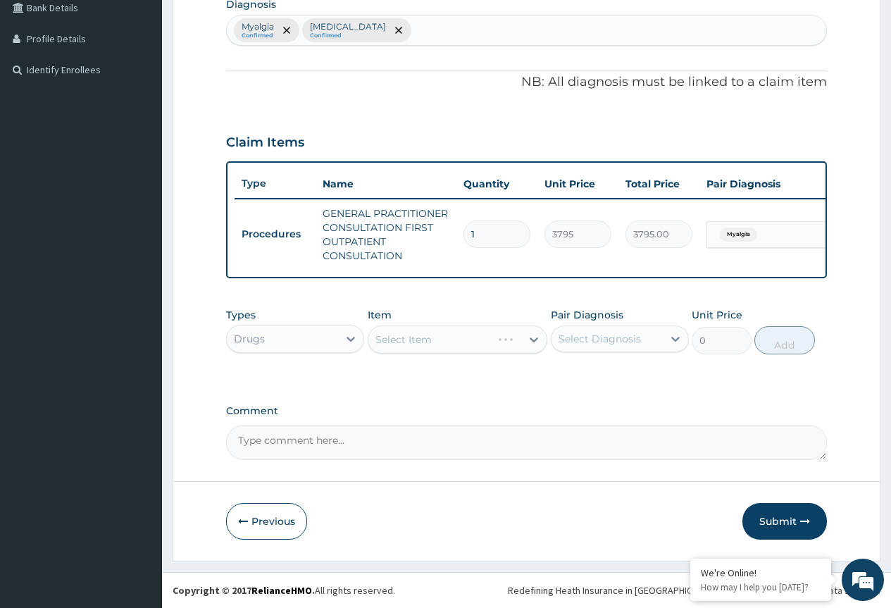
click at [423, 335] on div "Select Item" at bounding box center [458, 340] width 180 height 28
click at [383, 340] on div "Select Item" at bounding box center [458, 340] width 180 height 28
click at [406, 342] on div "Select Item" at bounding box center [458, 340] width 180 height 28
click at [448, 352] on div "Select Item" at bounding box center [458, 340] width 180 height 28
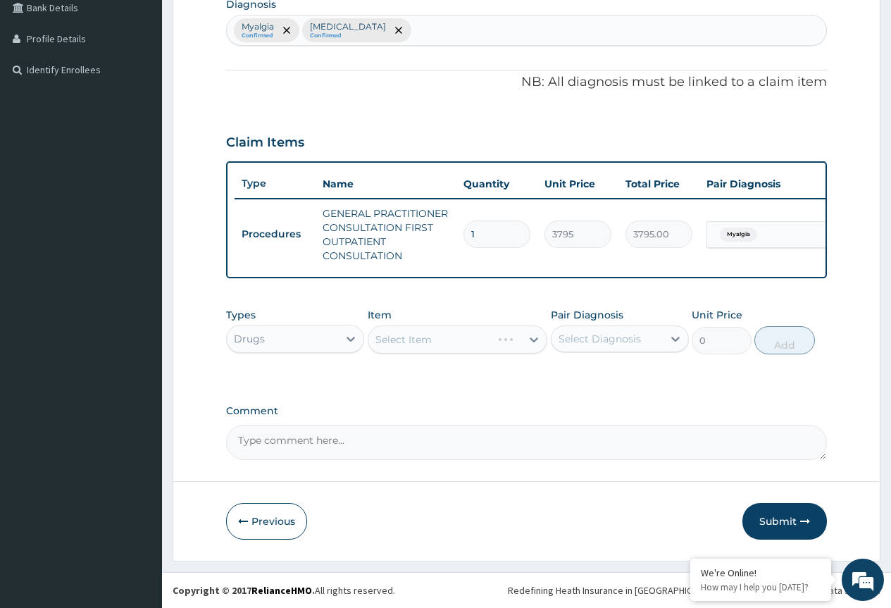
click at [532, 337] on div "Select Item" at bounding box center [458, 340] width 180 height 28
click at [419, 342] on div "Select Item" at bounding box center [458, 340] width 180 height 28
click at [418, 342] on div "Select Item" at bounding box center [458, 340] width 180 height 28
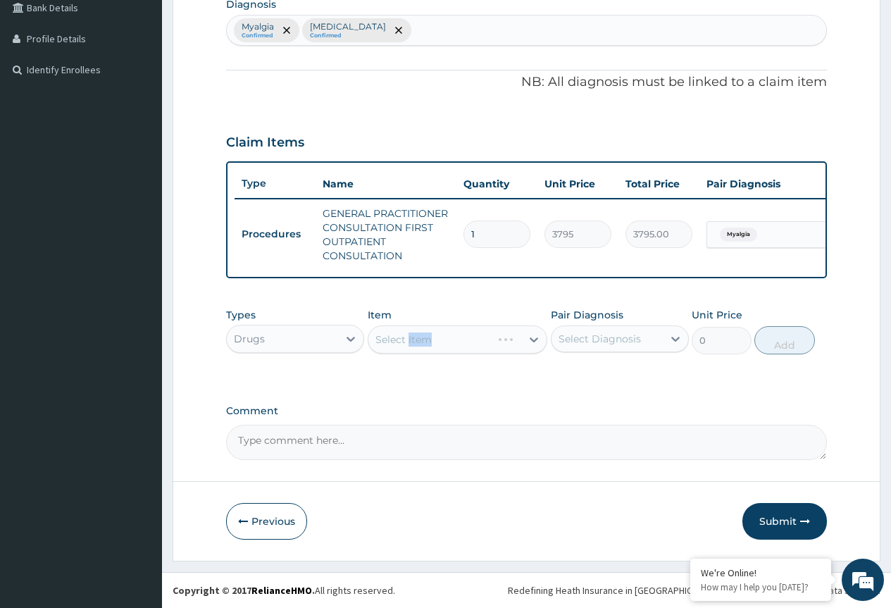
click at [418, 342] on div "Select Item" at bounding box center [458, 340] width 180 height 28
click at [430, 344] on div "Select Item" at bounding box center [458, 340] width 180 height 28
click at [460, 343] on div "Select Item" at bounding box center [458, 340] width 180 height 28
click at [534, 341] on div "Select Item" at bounding box center [458, 340] width 180 height 28
click at [404, 347] on div "Select Item" at bounding box center [458, 340] width 180 height 28
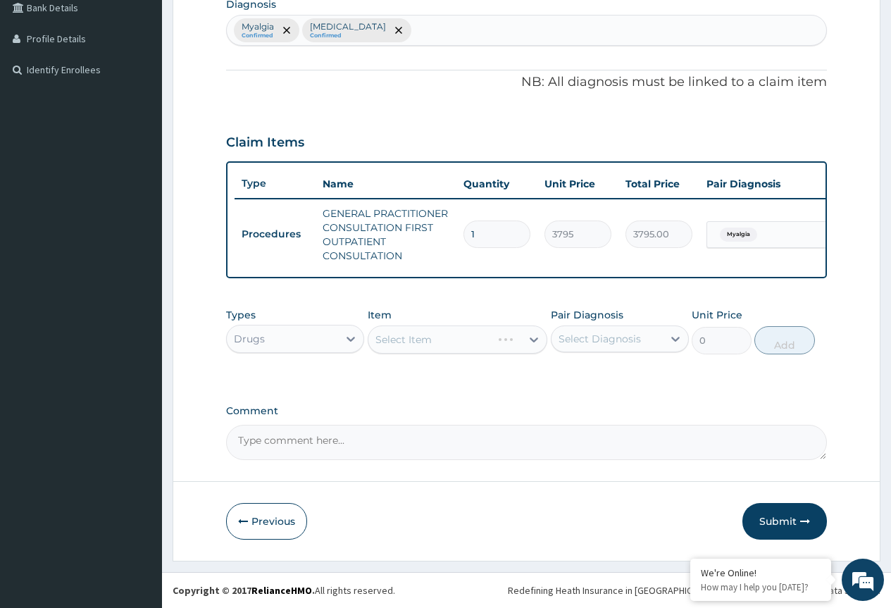
click at [423, 347] on div "Select Item" at bounding box center [458, 340] width 180 height 28
click at [411, 340] on div "Select Item" at bounding box center [458, 340] width 180 height 28
click at [439, 336] on div "Select Item" at bounding box center [458, 340] width 180 height 28
click at [433, 336] on div "Select Item" at bounding box center [458, 340] width 180 height 28
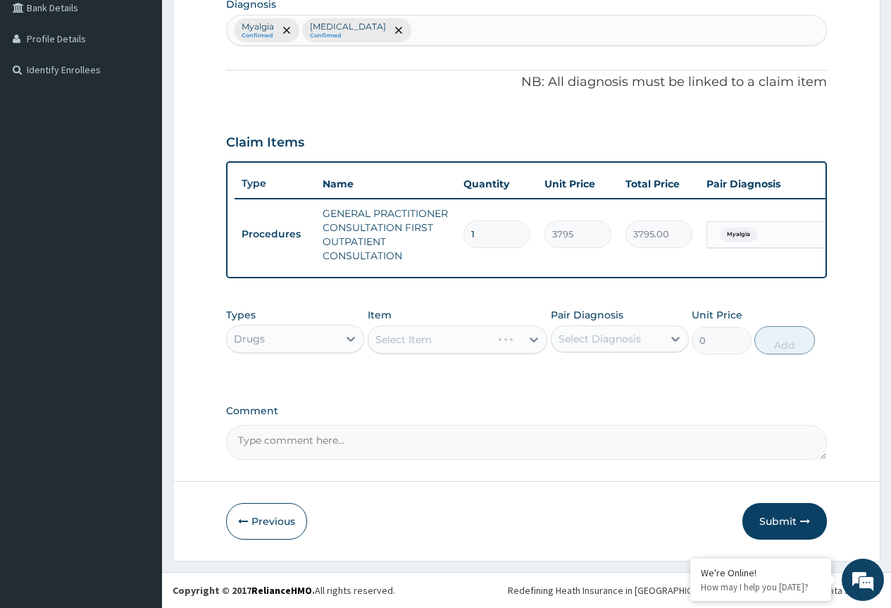
click at [412, 346] on div "Select Item" at bounding box center [458, 340] width 180 height 28
click at [413, 345] on div "Select Item" at bounding box center [458, 340] width 180 height 28
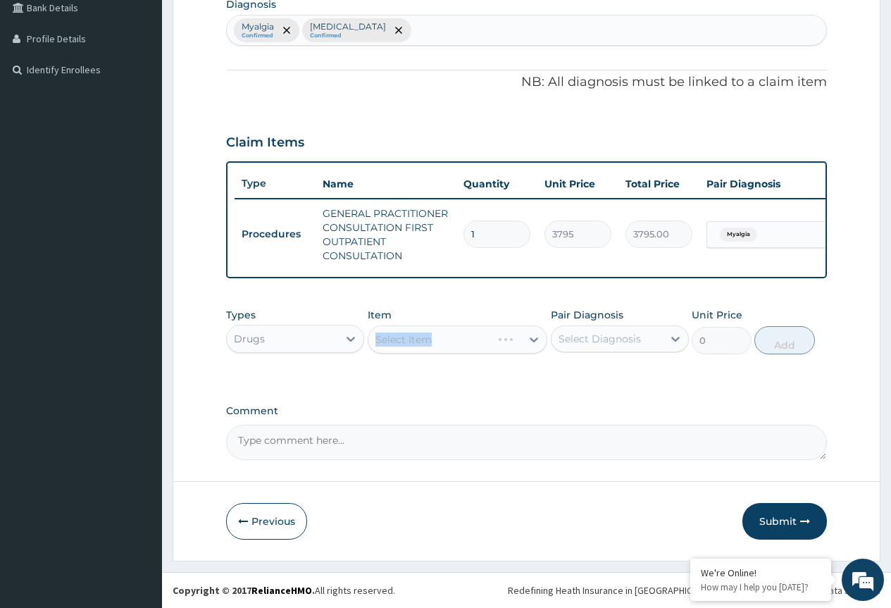
click at [413, 345] on div "Select Item" at bounding box center [458, 340] width 180 height 28
click at [439, 333] on div "Select Item" at bounding box center [458, 340] width 180 height 28
click at [532, 337] on div "Select Item" at bounding box center [458, 340] width 180 height 28
click at [531, 337] on div "Select Item" at bounding box center [458, 340] width 180 height 28
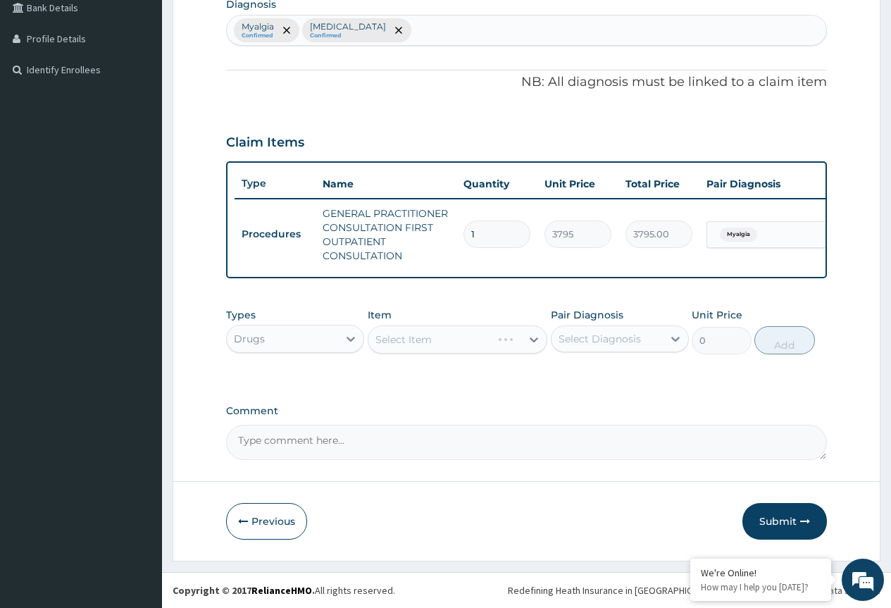
click at [531, 337] on div "Select Item" at bounding box center [458, 340] width 180 height 28
click at [521, 341] on div "Select Item" at bounding box center [458, 340] width 180 height 28
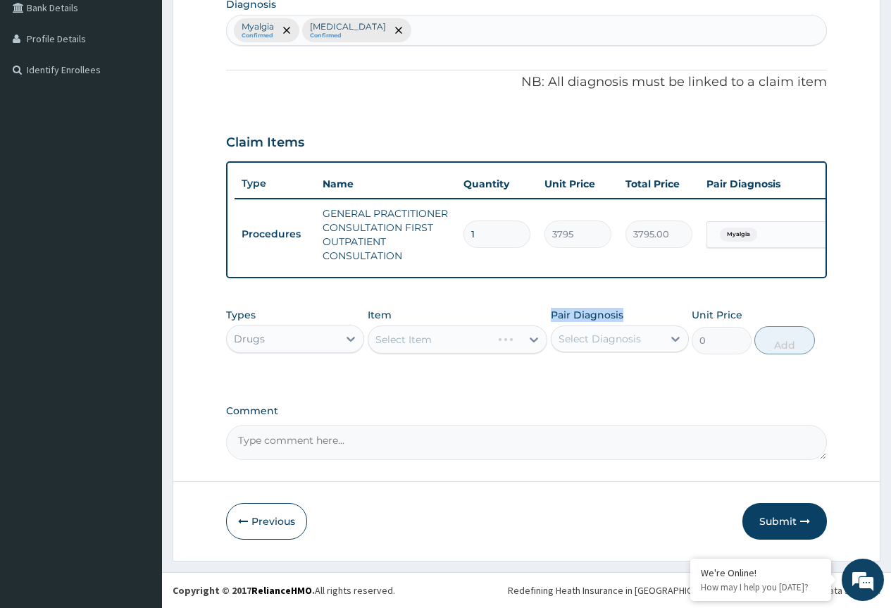
click at [521, 341] on div "Select Item" at bounding box center [458, 340] width 180 height 28
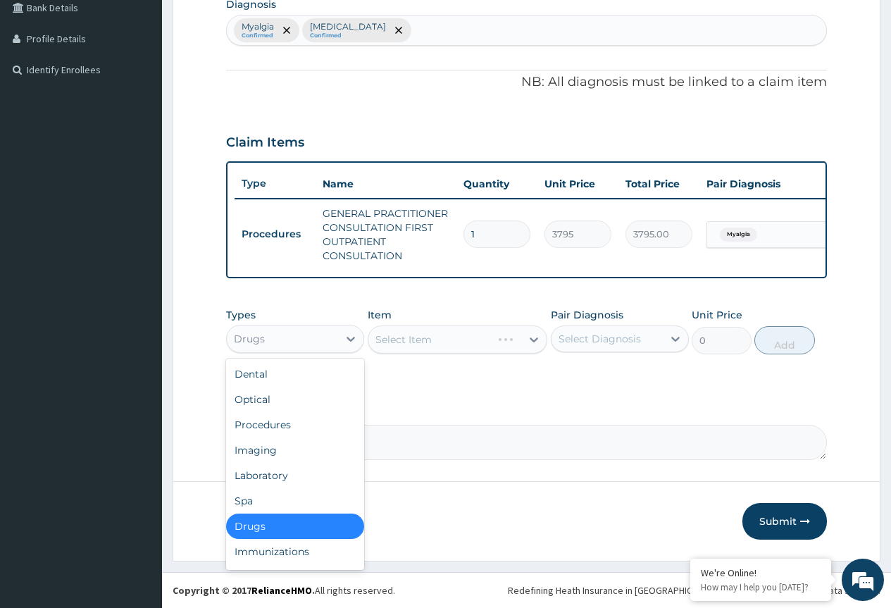
click at [288, 340] on div "Drugs" at bounding box center [282, 339] width 111 height 23
click at [278, 371] on div "Dental" at bounding box center [295, 373] width 138 height 25
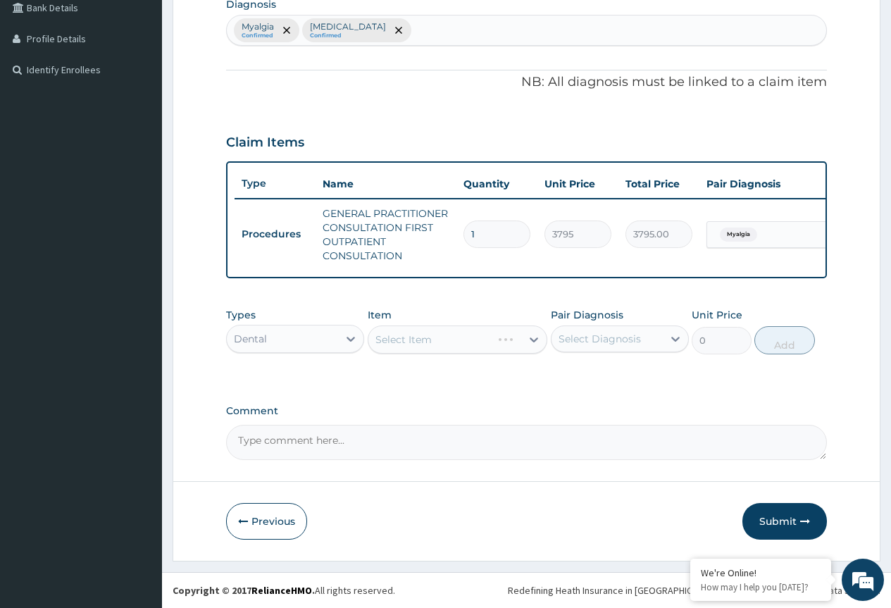
click at [280, 342] on div "Dental" at bounding box center [282, 339] width 111 height 23
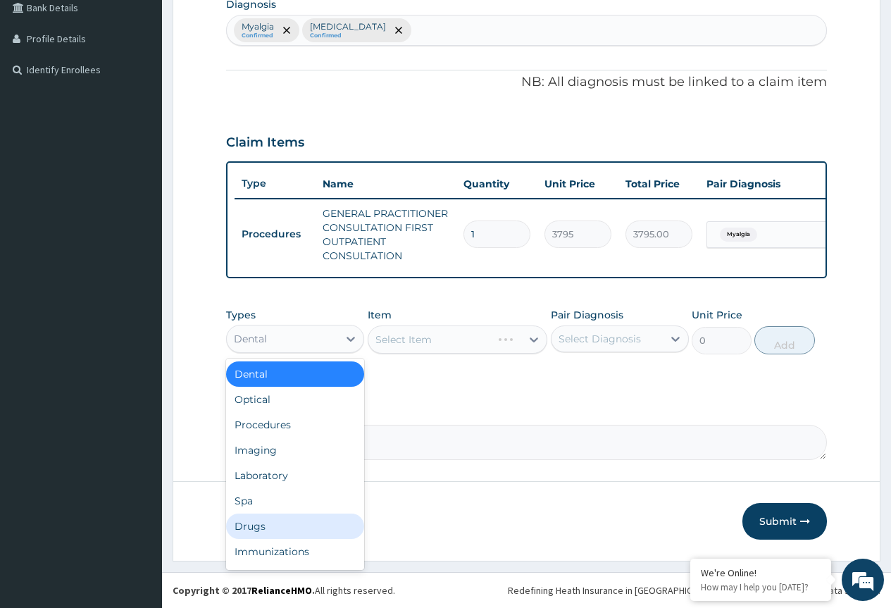
click at [261, 526] on div "Drugs" at bounding box center [295, 526] width 138 height 25
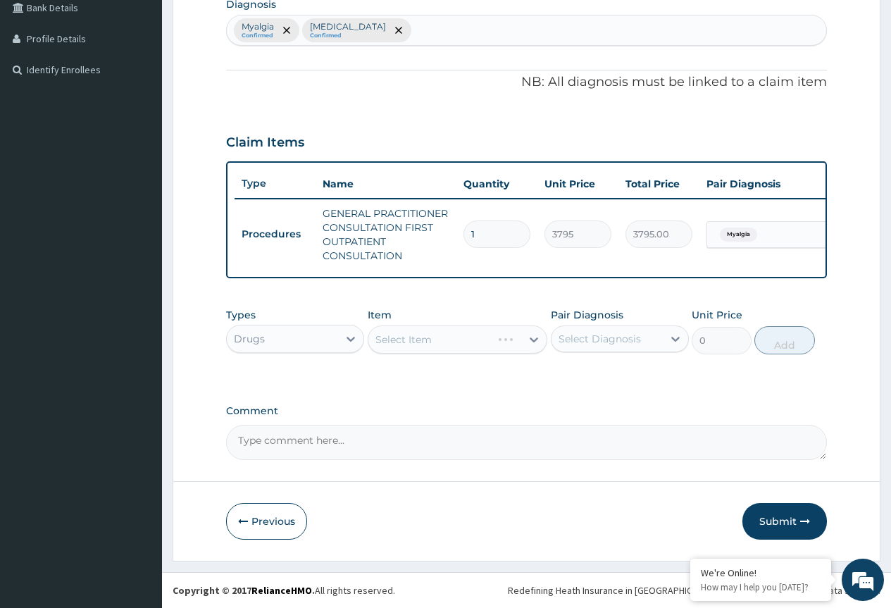
click at [445, 336] on div "Select Item" at bounding box center [458, 340] width 180 height 28
click at [421, 338] on div "Select Item" at bounding box center [458, 340] width 180 height 28
click at [526, 349] on div "Select Item" at bounding box center [458, 340] width 180 height 28
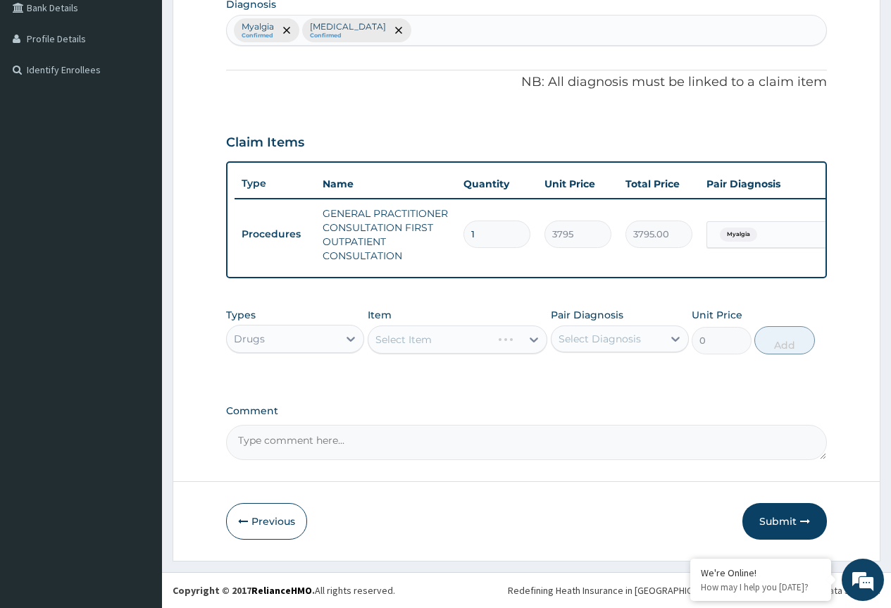
click at [526, 341] on div "Select Item" at bounding box center [458, 340] width 180 height 28
click at [528, 336] on div "Select Item" at bounding box center [458, 340] width 180 height 28
drag, startPoint x: 483, startPoint y: 316, endPoint x: 476, endPoint y: 316, distance: 7.8
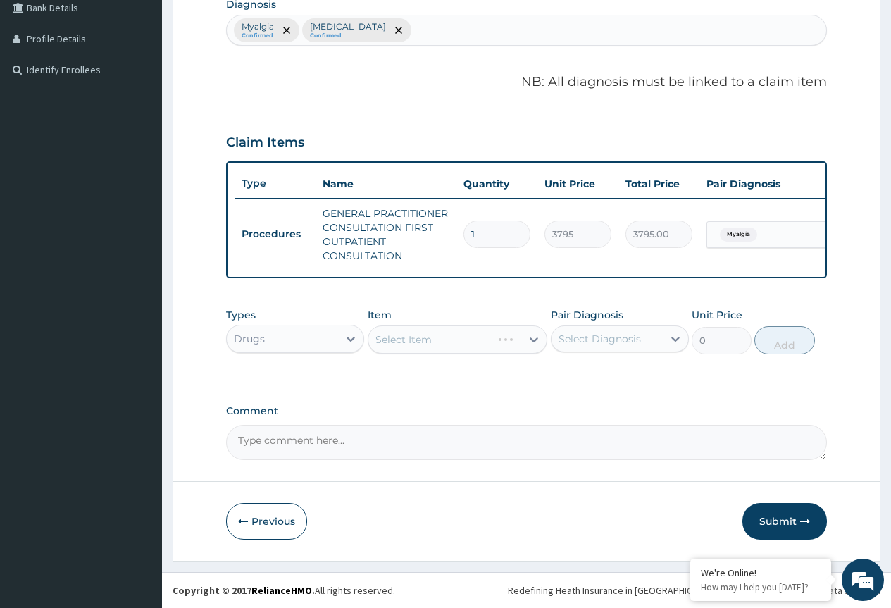
click at [483, 316] on div "Item Select Item" at bounding box center [458, 331] width 180 height 47
click at [436, 328] on div "Select Item" at bounding box center [458, 340] width 180 height 28
click at [442, 344] on div "Select Item" at bounding box center [446, 339] width 154 height 23
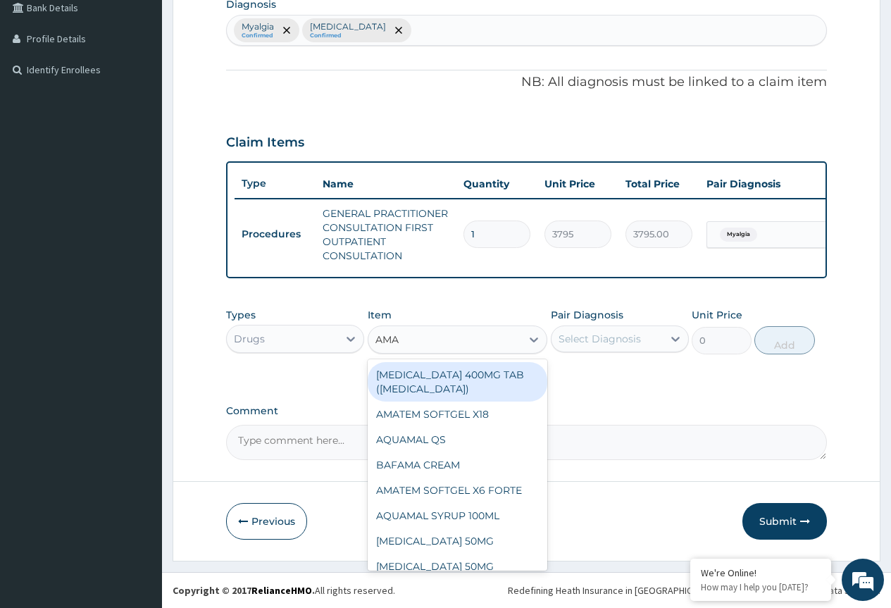
type input "AMAT"
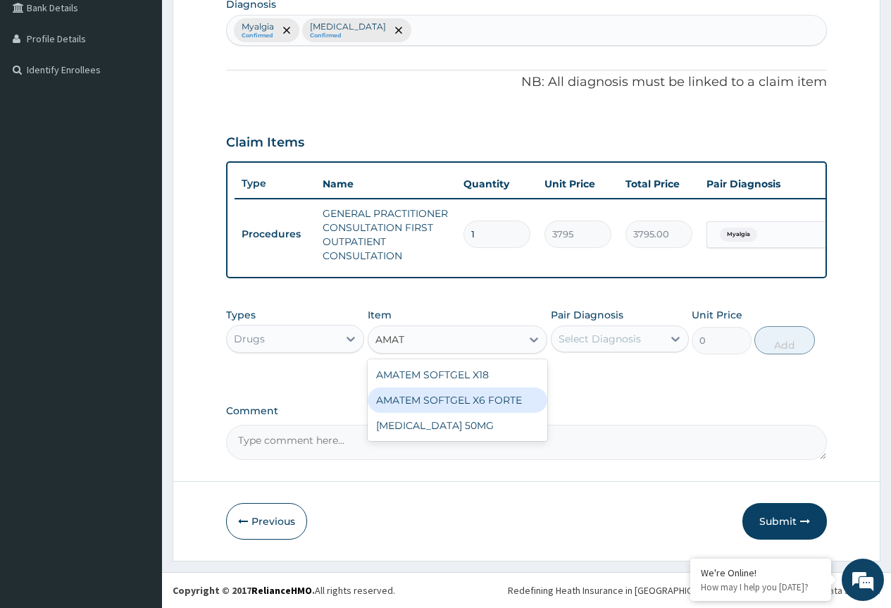
click at [447, 400] on div "AMATEM SOFTGEL X6 FORTE" at bounding box center [458, 400] width 180 height 25
type input "506"
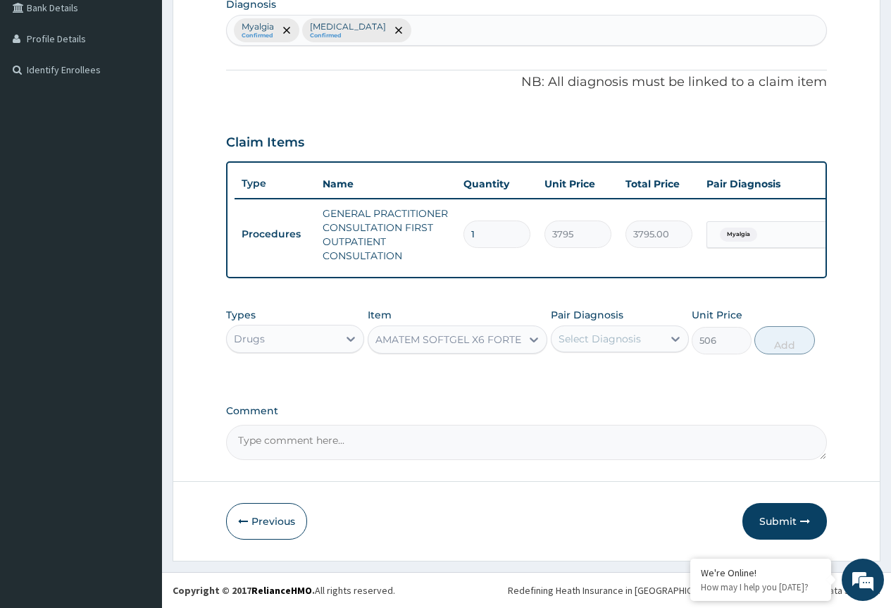
click at [592, 336] on div "Select Diagnosis" at bounding box center [600, 339] width 82 height 14
click at [605, 402] on label "[MEDICAL_DATA]" at bounding box center [617, 402] width 87 height 14
checkbox input "true"
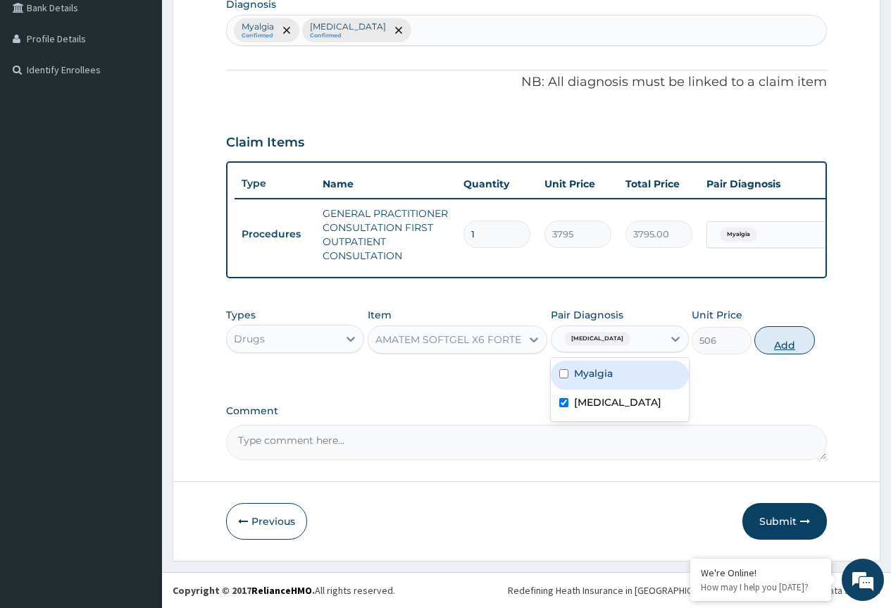
click at [762, 345] on button "Add" at bounding box center [785, 340] width 60 height 28
type input "0"
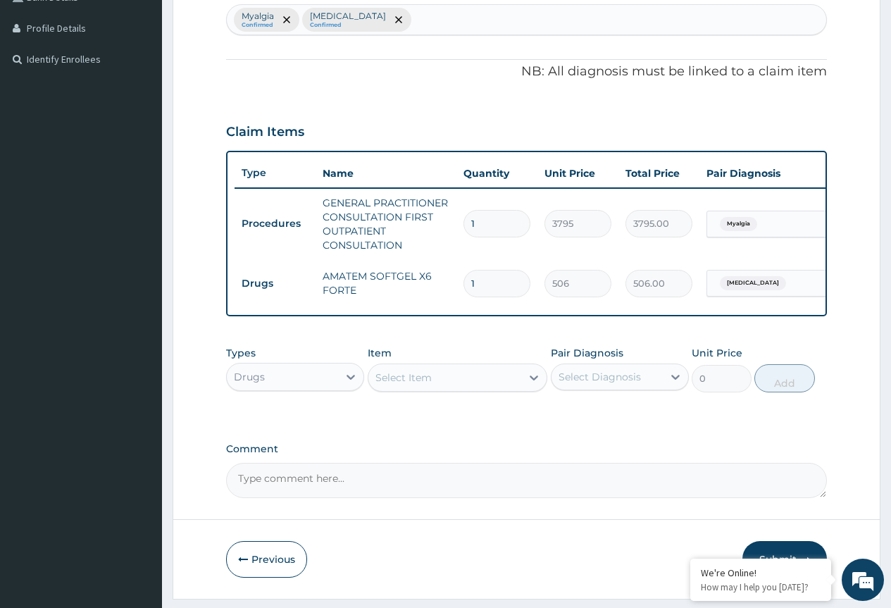
click at [435, 389] on div "Select Item" at bounding box center [446, 377] width 154 height 23
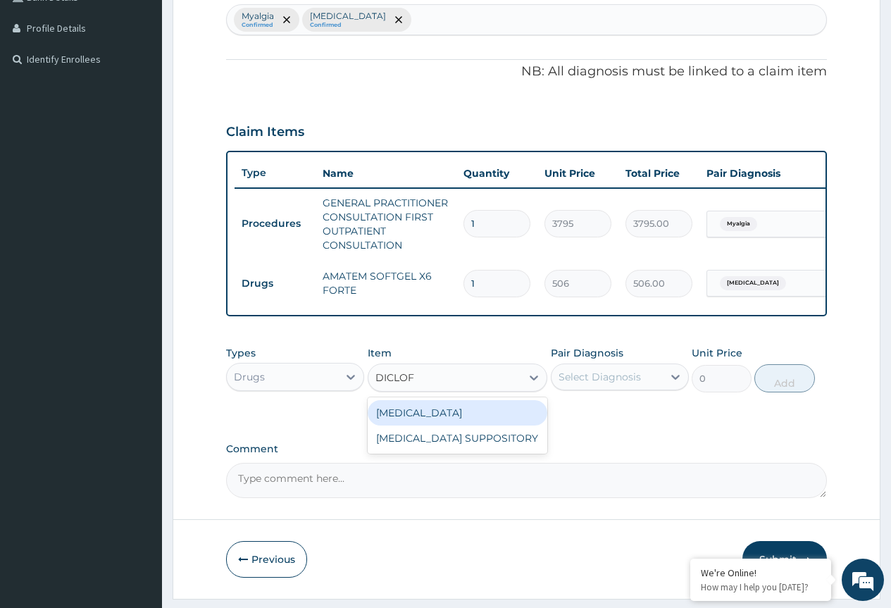
type input "DICLO"
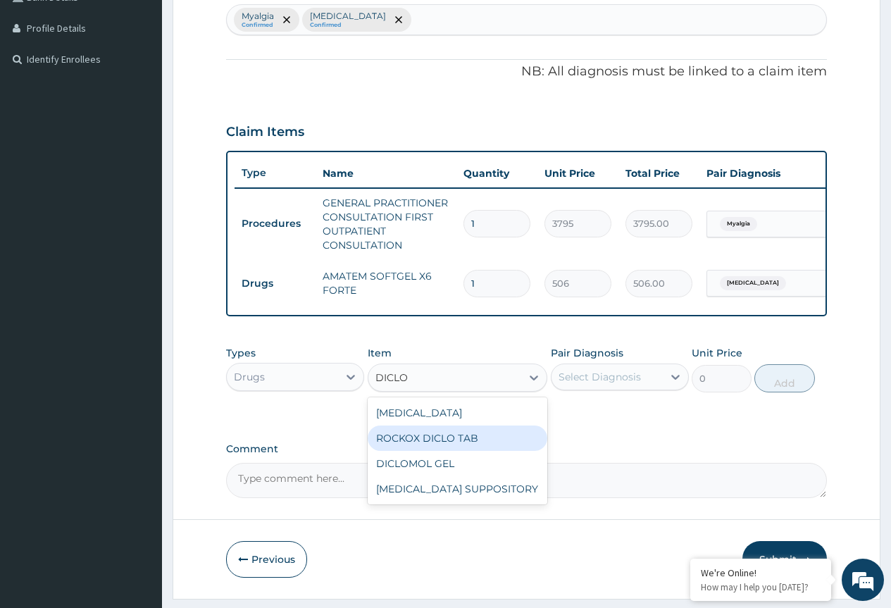
click at [426, 450] on div "ROCKOX DICLO TAB" at bounding box center [458, 438] width 180 height 25
type input "88.55"
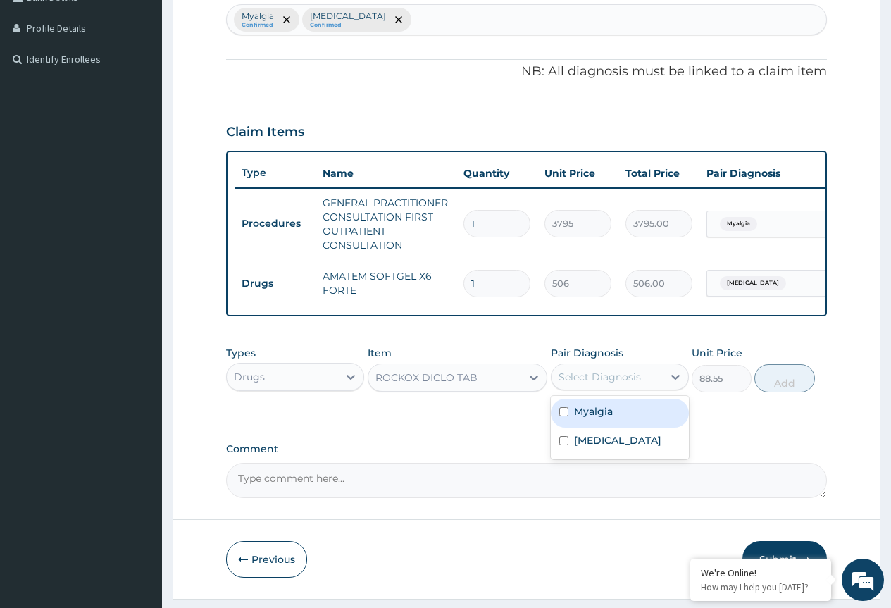
click at [587, 384] on div "Select Diagnosis" at bounding box center [600, 377] width 82 height 14
drag, startPoint x: 604, startPoint y: 427, endPoint x: 712, endPoint y: 398, distance: 112.3
click at [603, 419] on label "Myalgia" at bounding box center [593, 411] width 39 height 14
checkbox input "true"
click at [788, 392] on button "Add" at bounding box center [785, 378] width 60 height 28
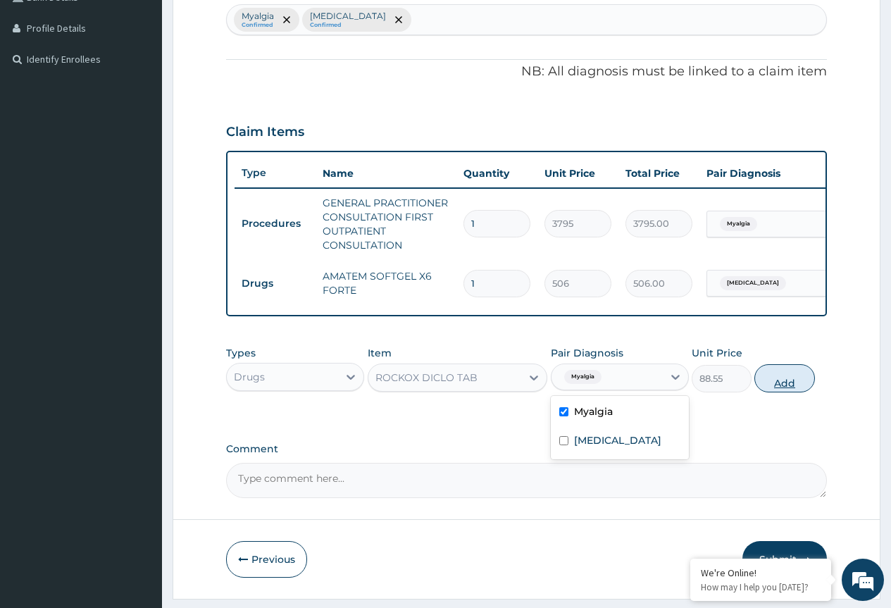
type input "0"
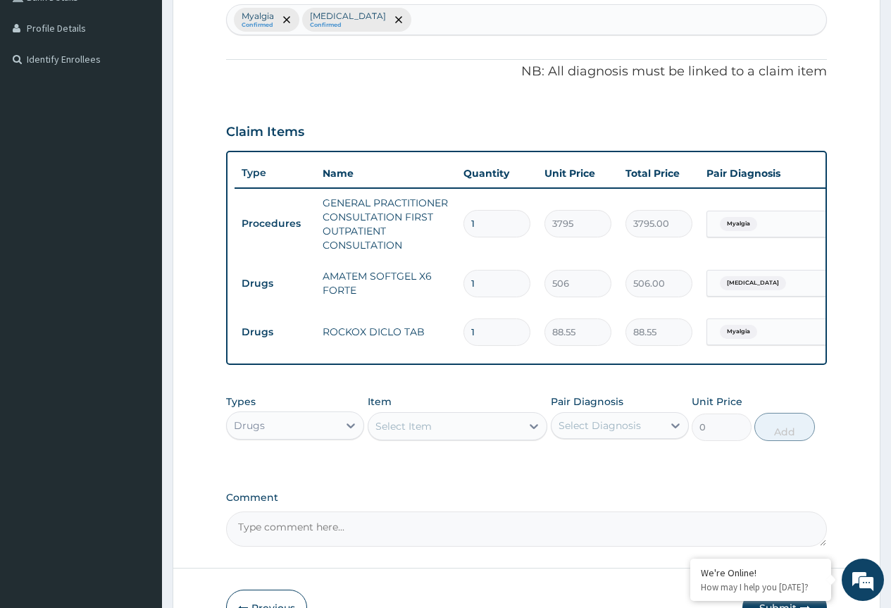
type input "10"
type input "885.50"
type input "10"
drag, startPoint x: 477, startPoint y: 280, endPoint x: 446, endPoint y: 280, distance: 31.0
click at [446, 280] on tr "Drugs AMATEM SOFTGEL X6 FORTE 1 506 506.00 [GEOGRAPHIC_DATA][MEDICAL_DATA] Dele…" at bounding box center [580, 283] width 691 height 49
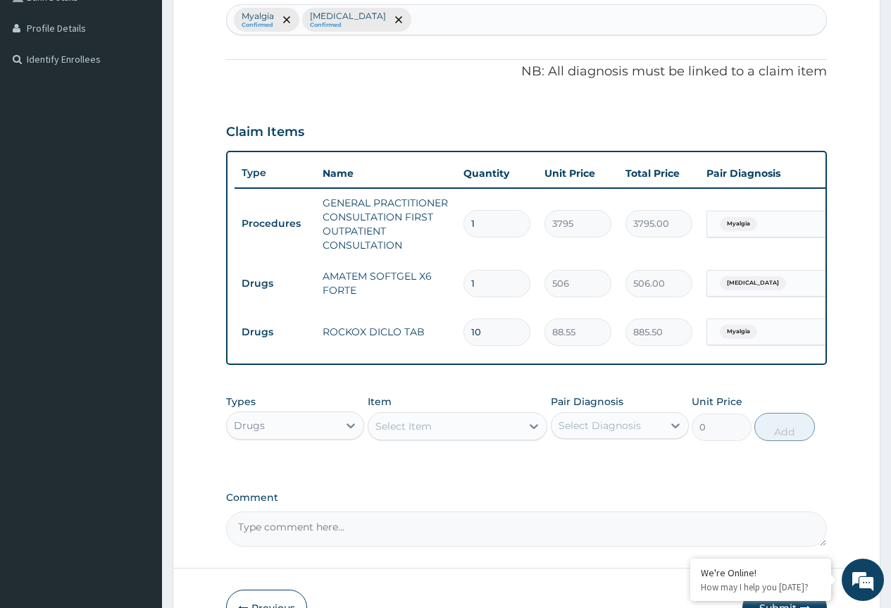
type input "6"
type input "3036.00"
type input "6"
click at [815, 519] on div "Comment" at bounding box center [526, 519] width 601 height 55
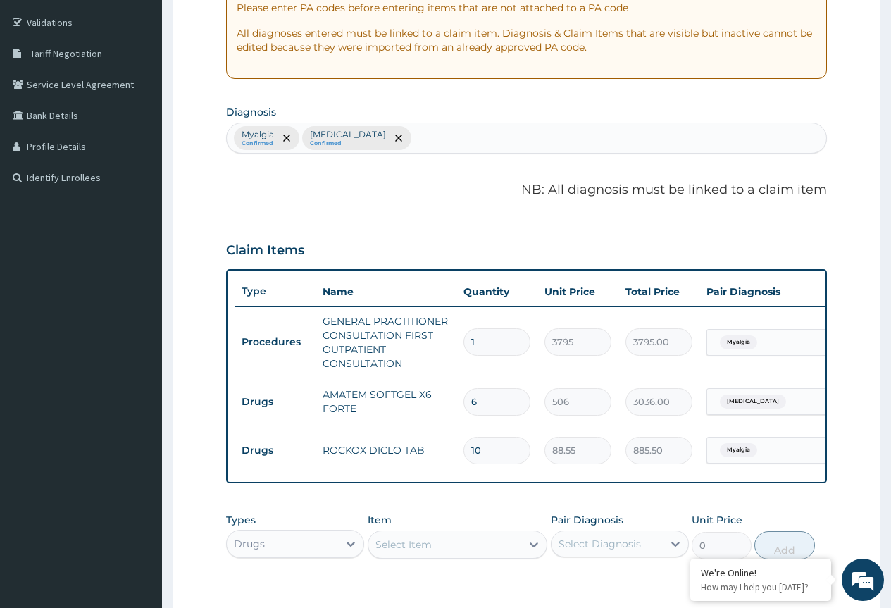
scroll to position [471, 0]
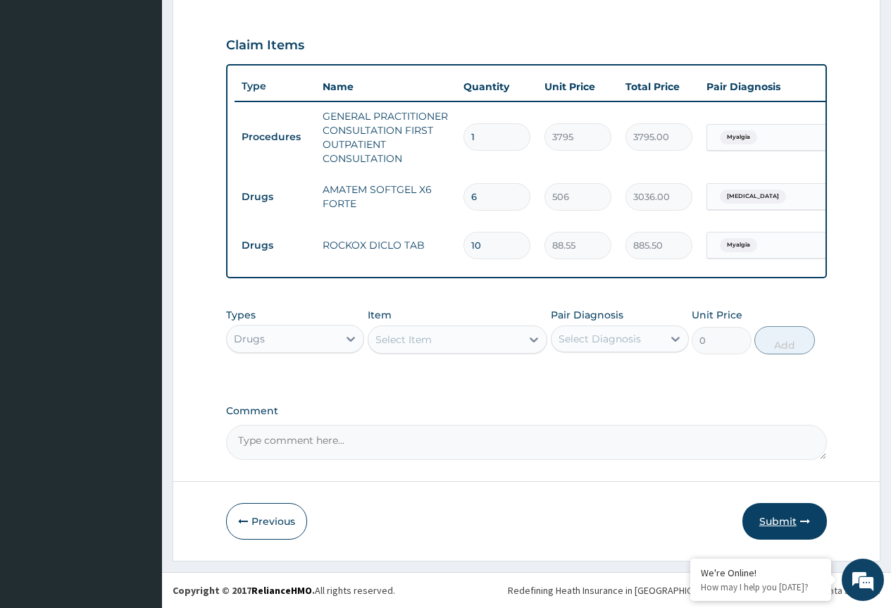
click at [793, 518] on button "Submit" at bounding box center [785, 521] width 85 height 37
